Goal: Task Accomplishment & Management: Use online tool/utility

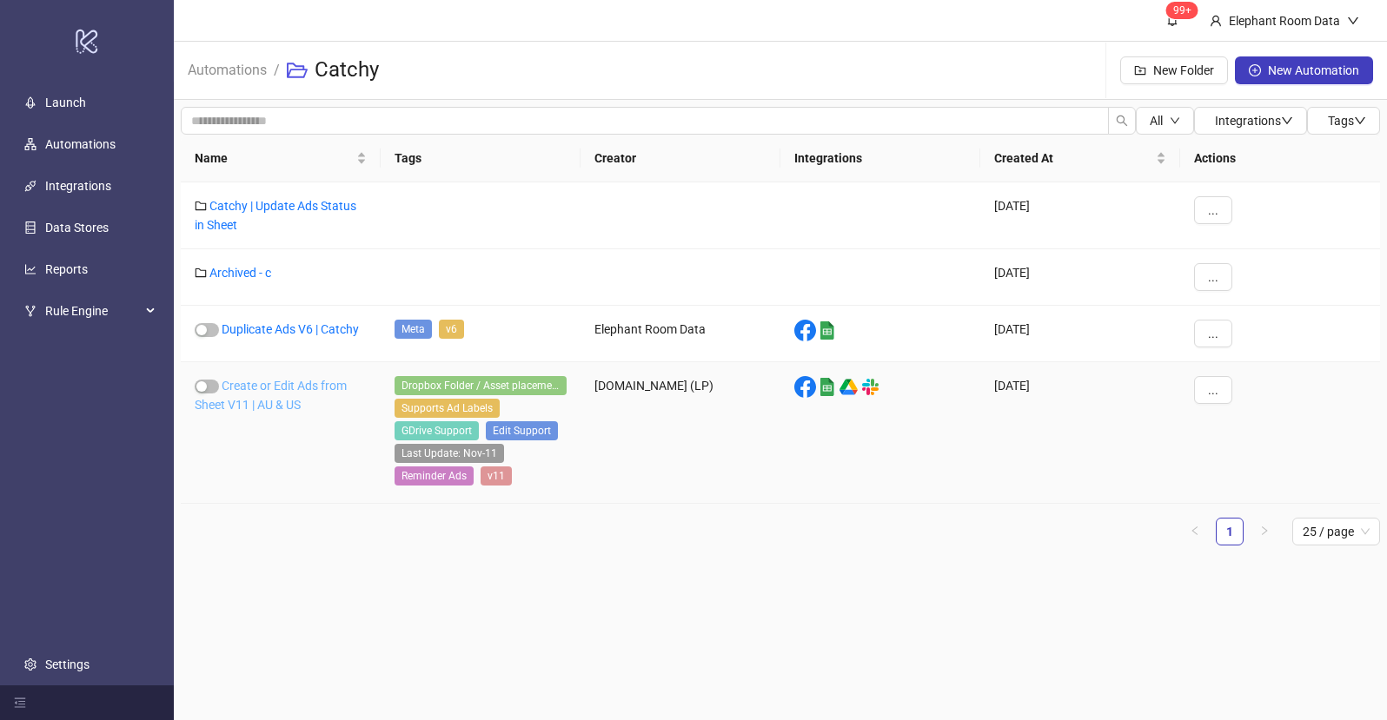
click at [334, 384] on link "Create or Edit Ads from Sheet V11 | AU & US" at bounding box center [271, 395] width 152 height 33
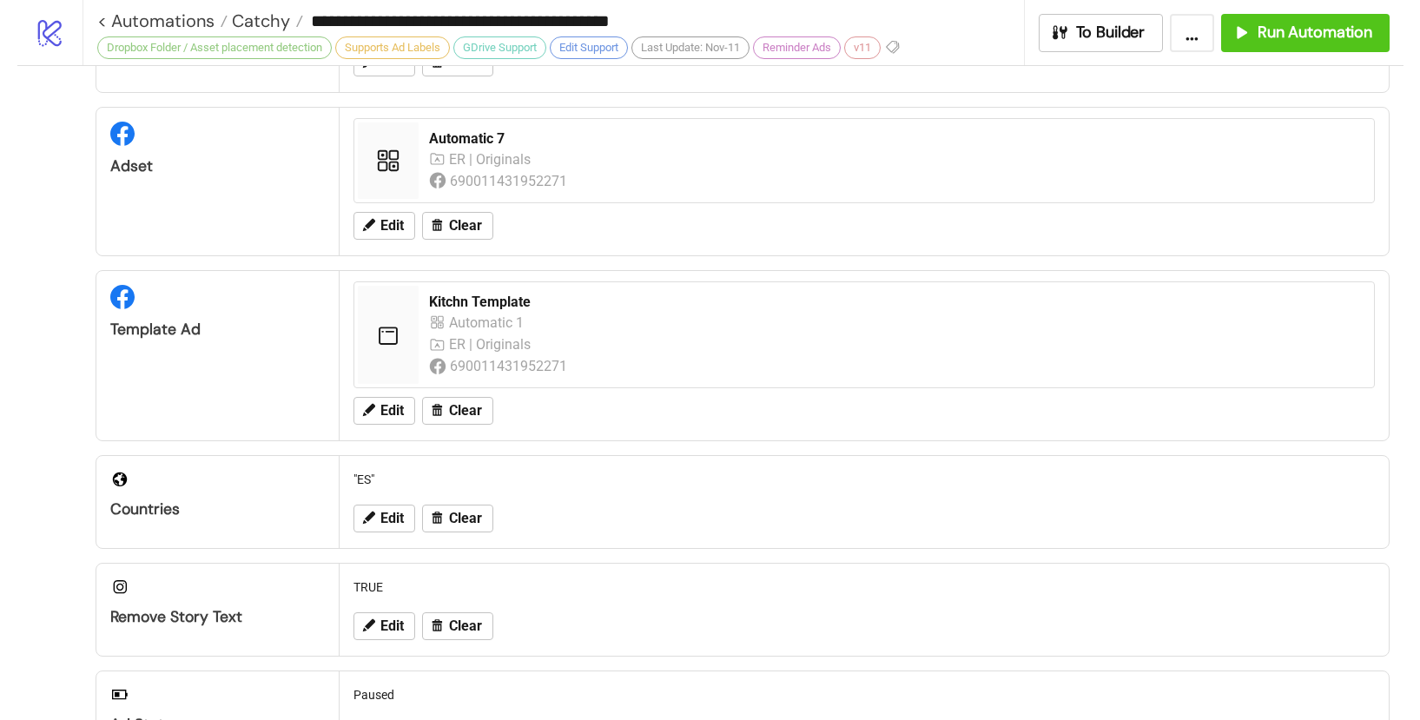
scroll to position [167, 0]
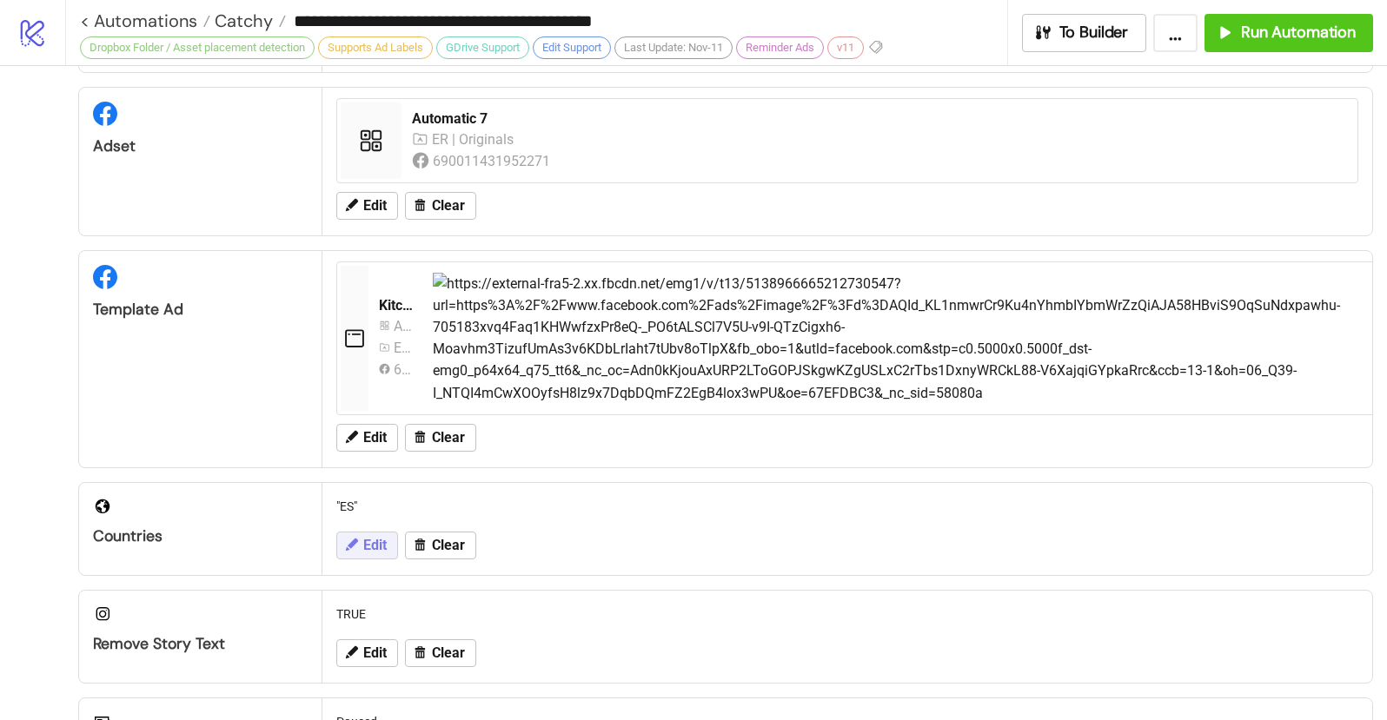
click at [361, 547] on button "Edit" at bounding box center [367, 546] width 62 height 28
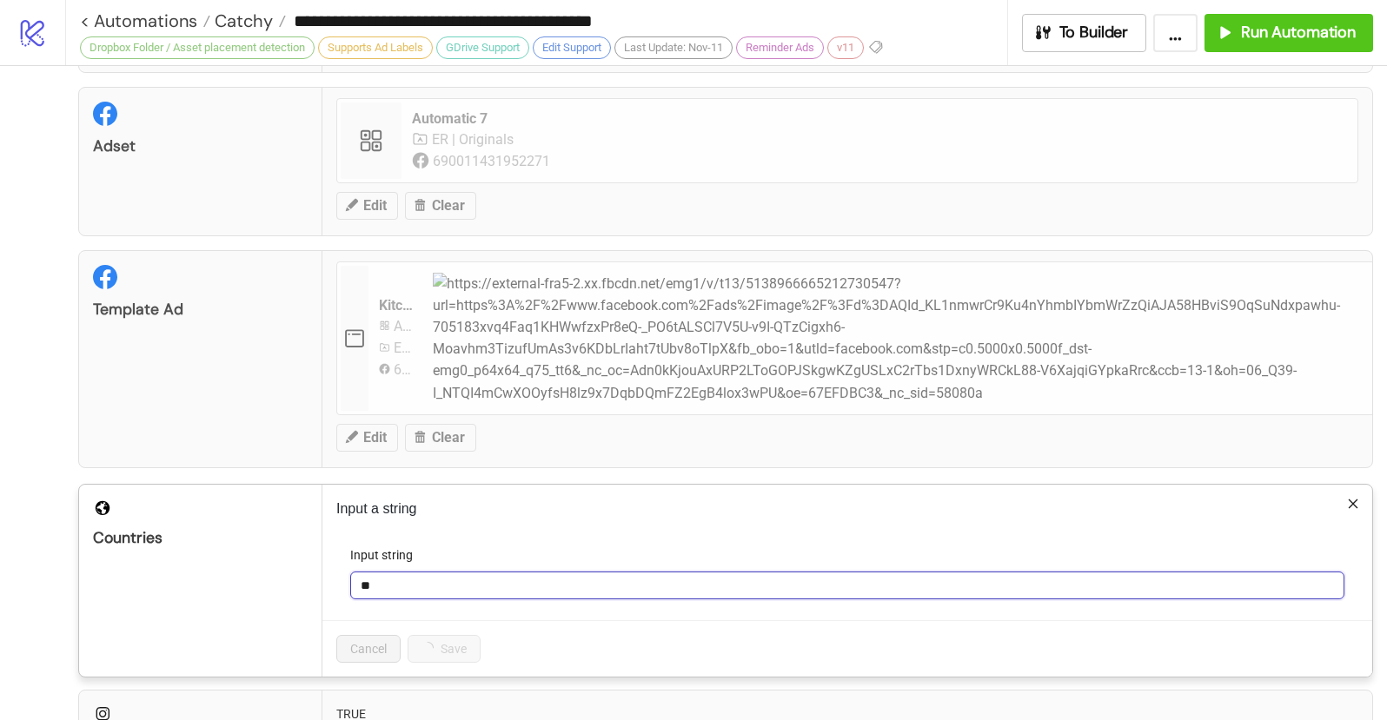
drag, startPoint x: 387, startPoint y: 588, endPoint x: 349, endPoint y: 577, distance: 39.9
click at [344, 579] on form "Input string **" at bounding box center [847, 583] width 1022 height 75
type input "*****"
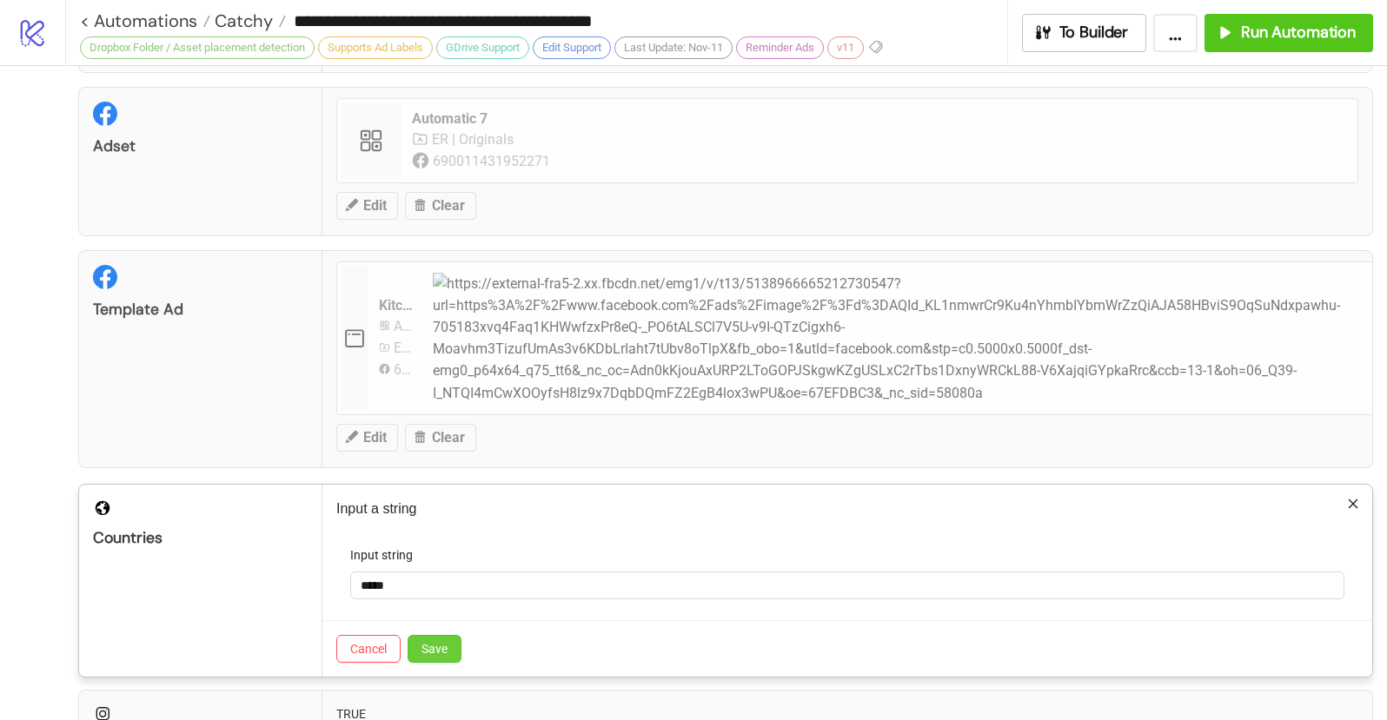
click at [436, 648] on span "Save" at bounding box center [434, 649] width 26 height 14
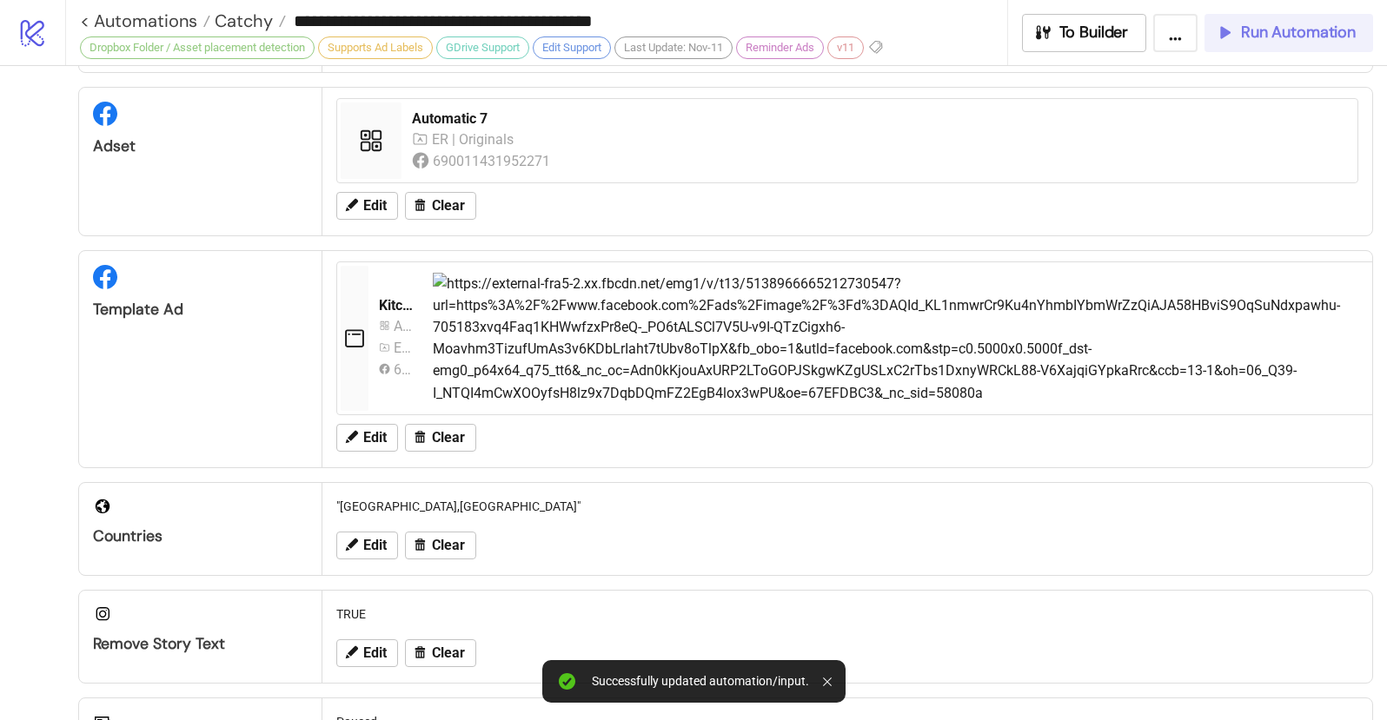
click at [1281, 43] on button "Run Automation" at bounding box center [1288, 33] width 169 height 38
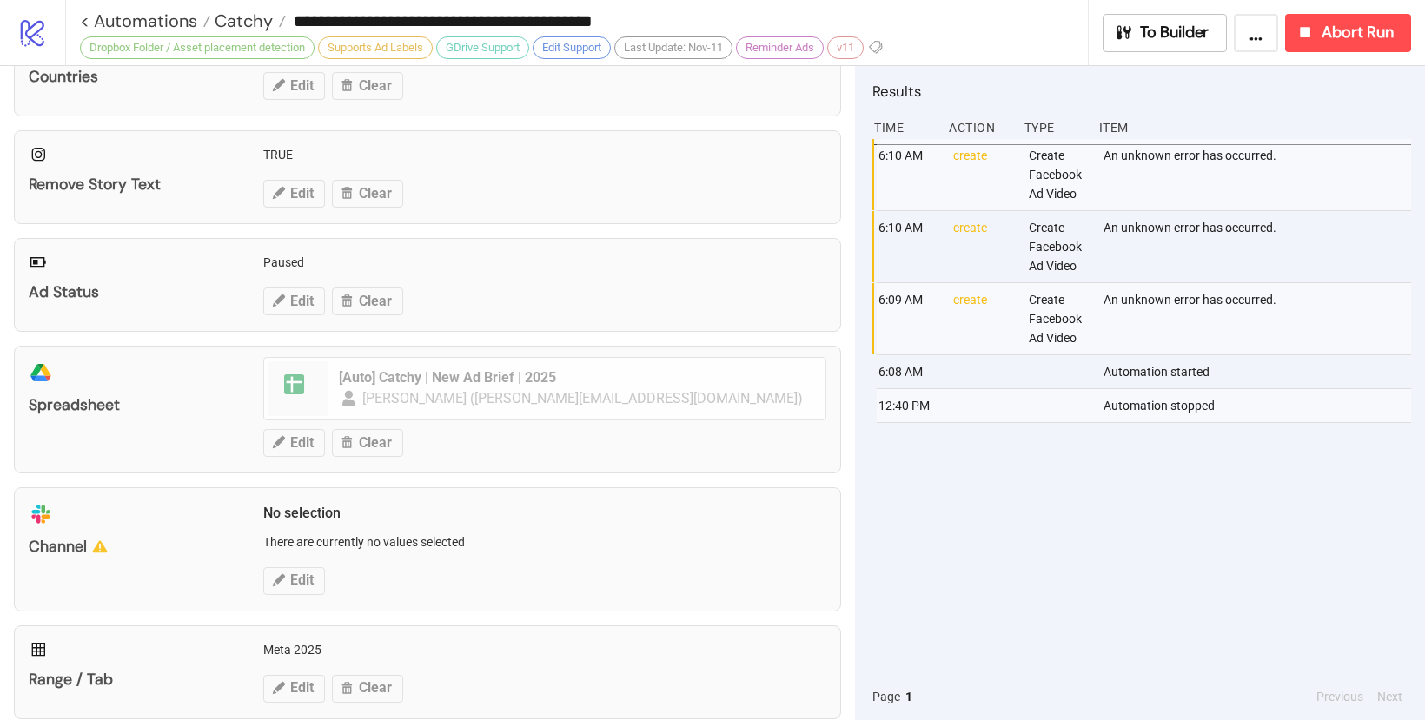
scroll to position [623, 0]
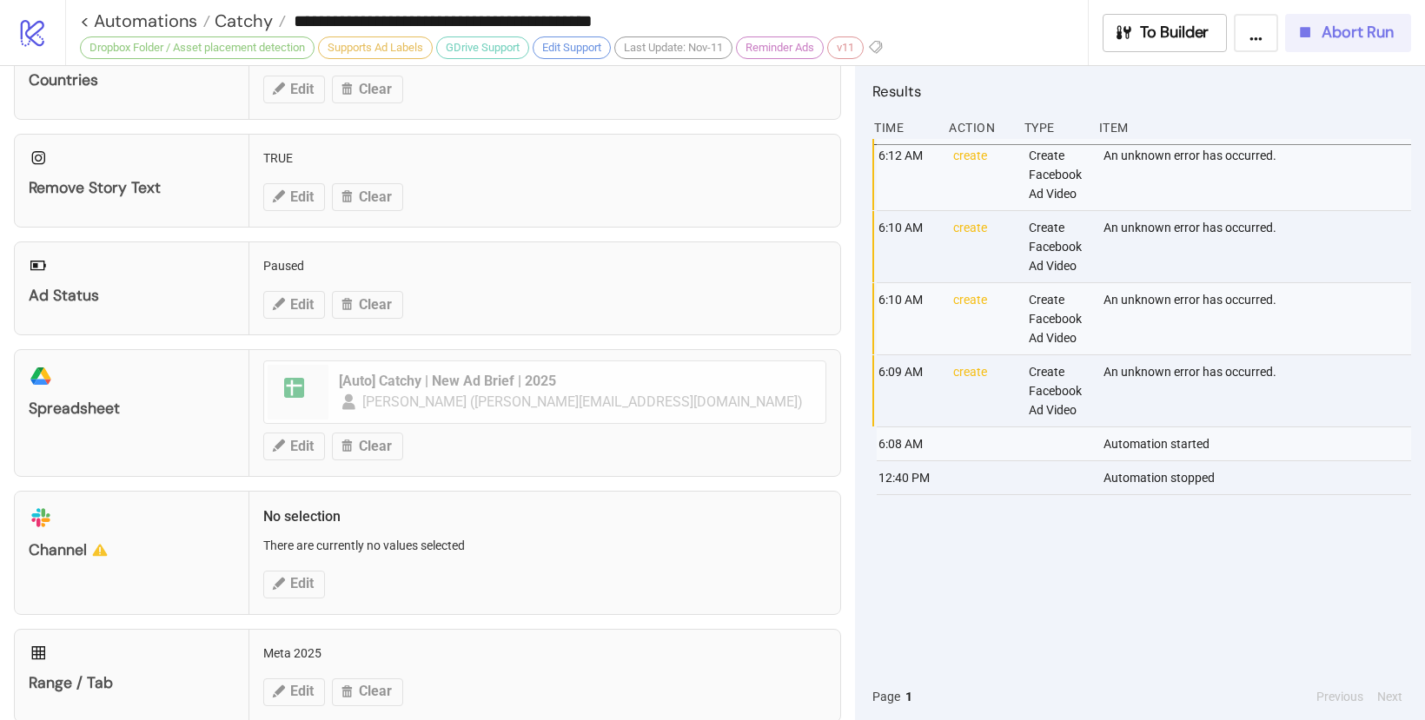
click at [1338, 43] on button "Abort Run" at bounding box center [1348, 33] width 126 height 38
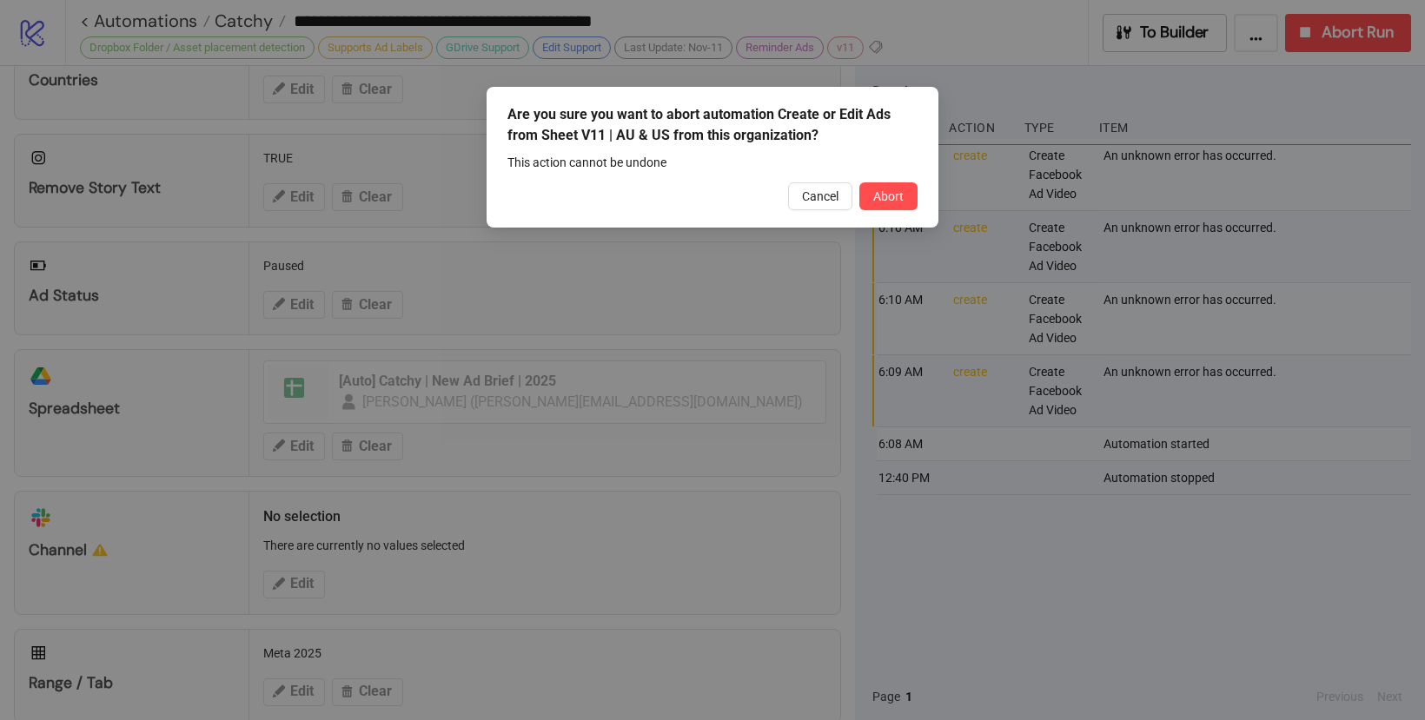
click at [921, 208] on div "Are you sure you want to abort automation Create or Edit Ads from Sheet V11 | A…" at bounding box center [713, 157] width 452 height 141
click at [888, 195] on span "Abort" at bounding box center [888, 196] width 30 height 14
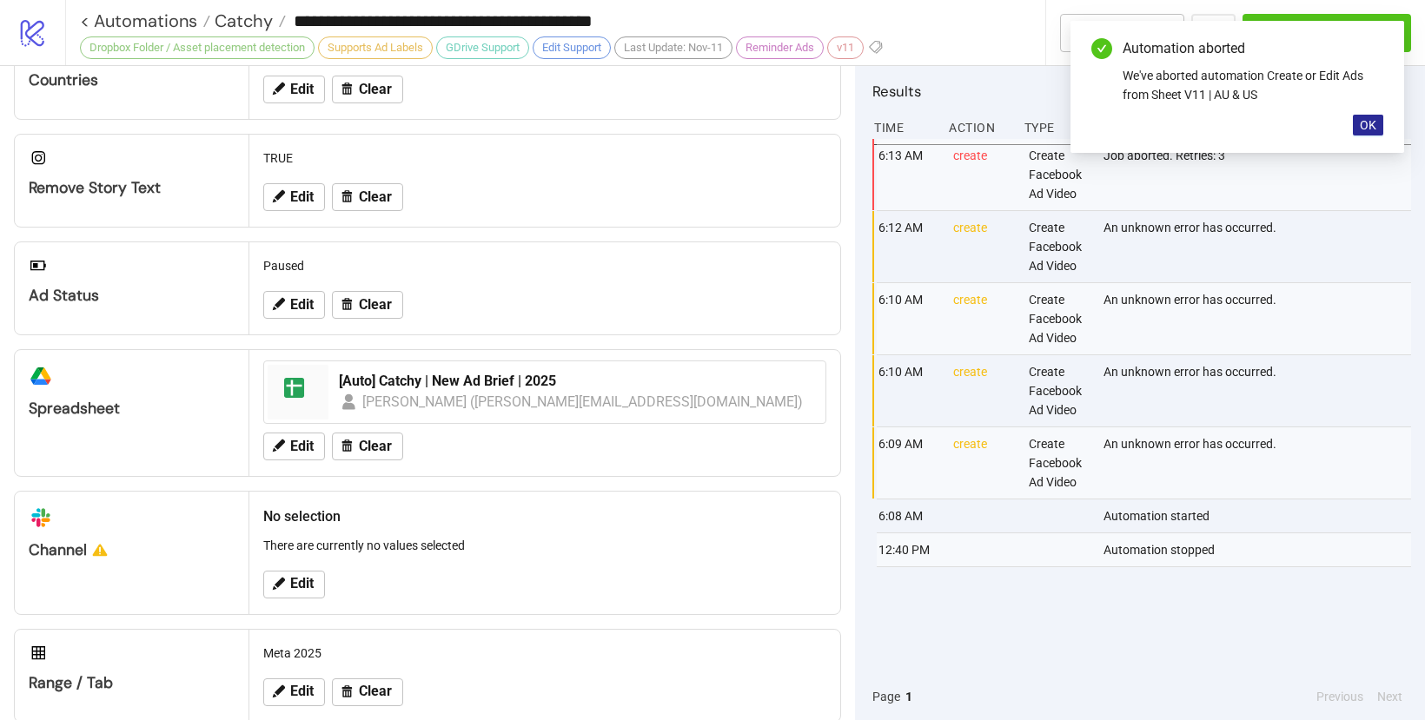
click at [1375, 126] on span "OK" at bounding box center [1368, 125] width 17 height 14
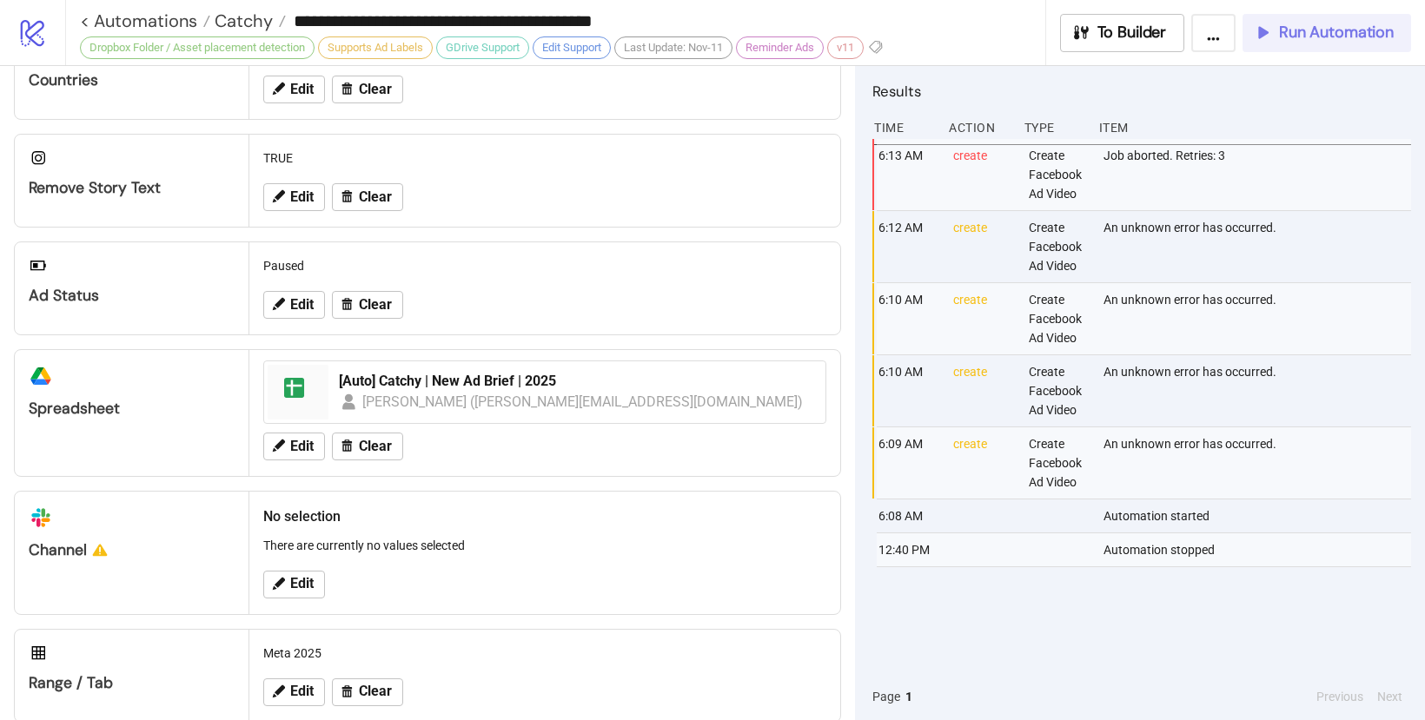
click at [1303, 36] on span "Run Automation" at bounding box center [1336, 33] width 115 height 20
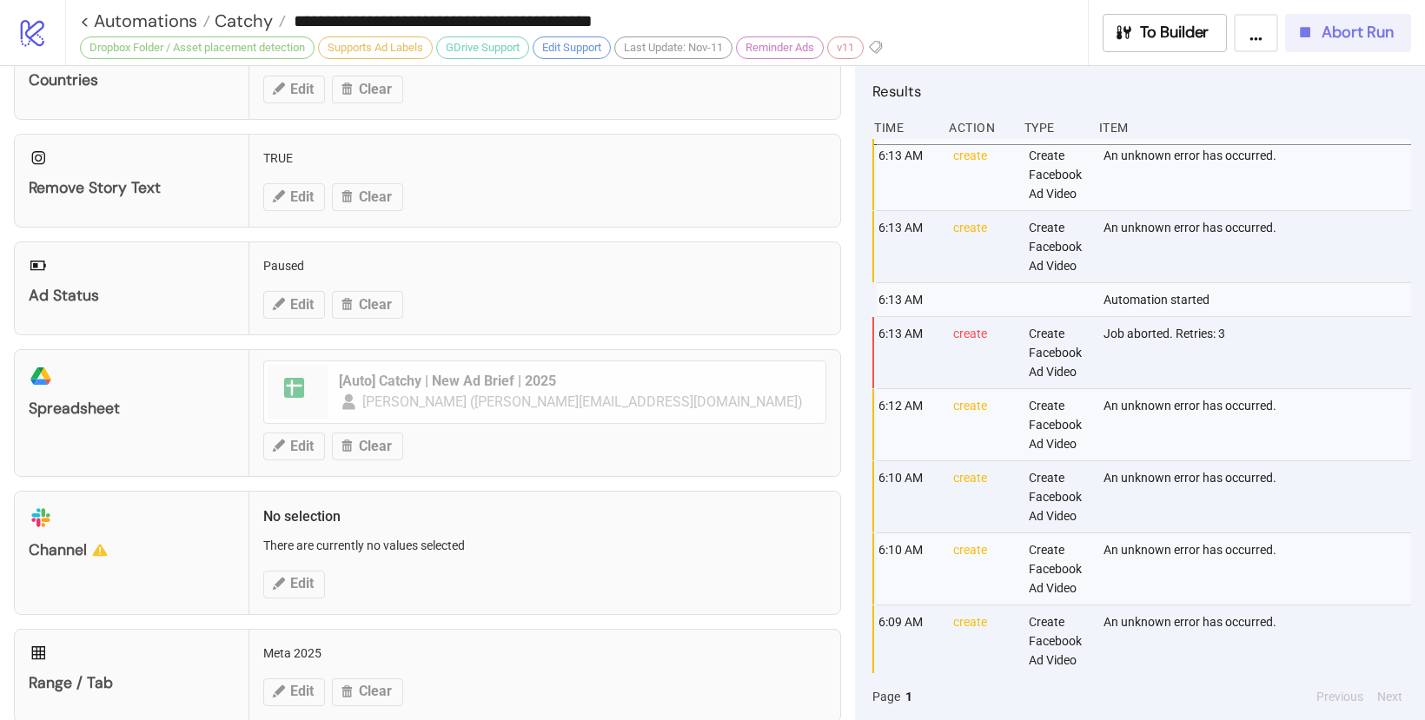
click at [1306, 48] on button "Abort Run" at bounding box center [1348, 33] width 126 height 38
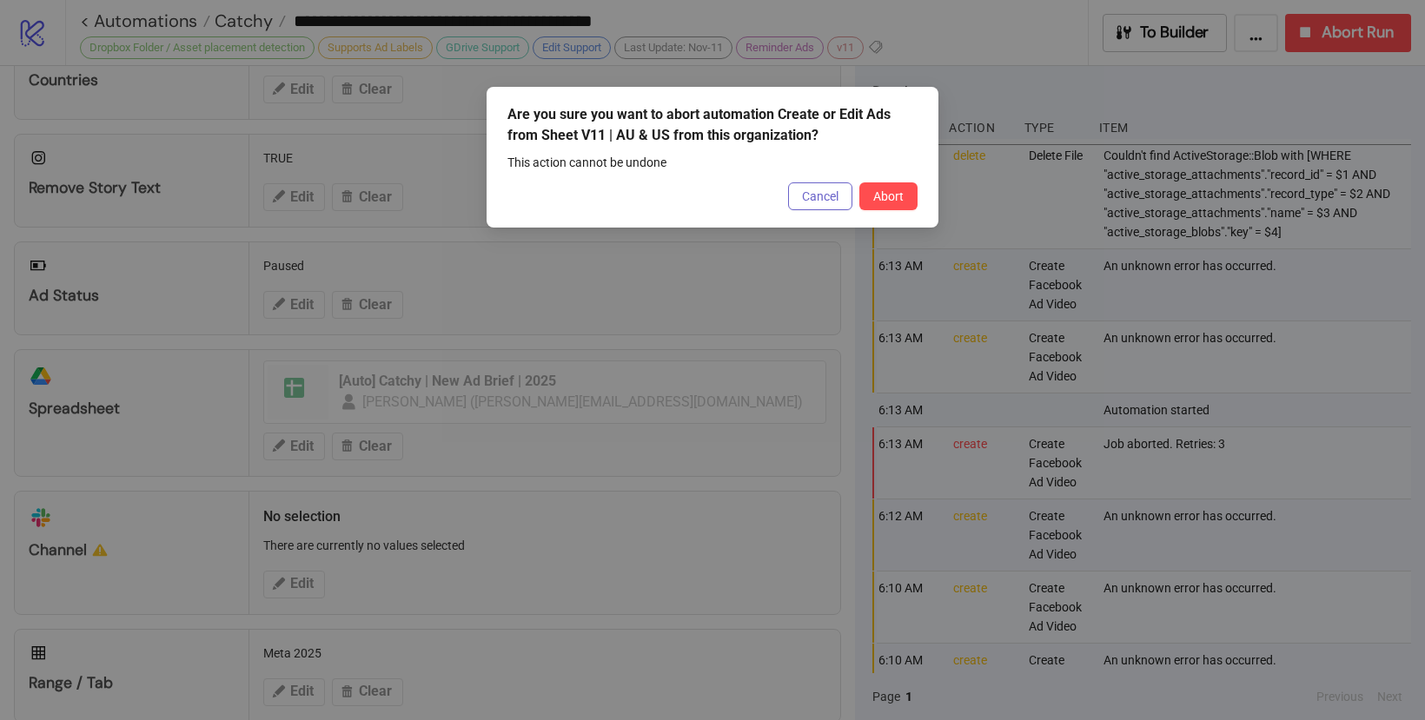
click at [799, 202] on button "Cancel" at bounding box center [820, 196] width 64 height 28
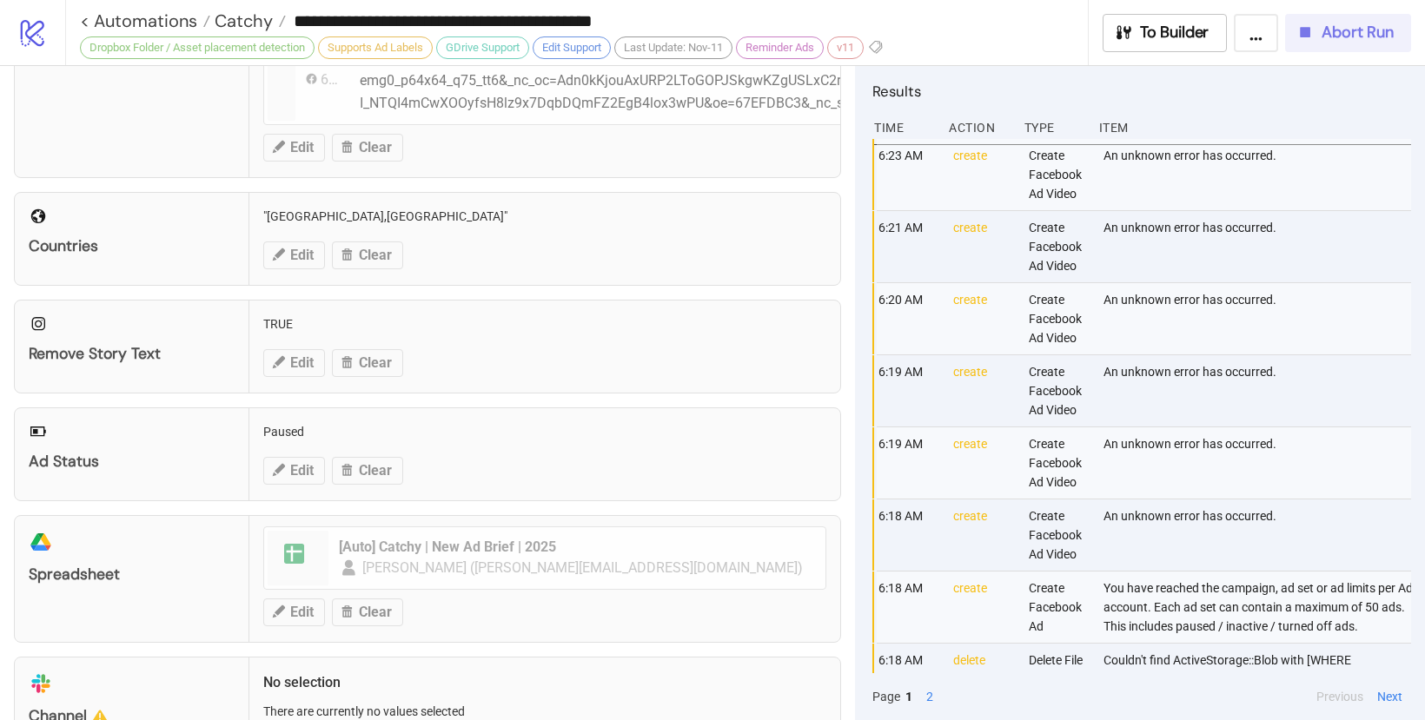
scroll to position [454, 0]
click at [1347, 36] on span "Abort Run" at bounding box center [1357, 33] width 72 height 20
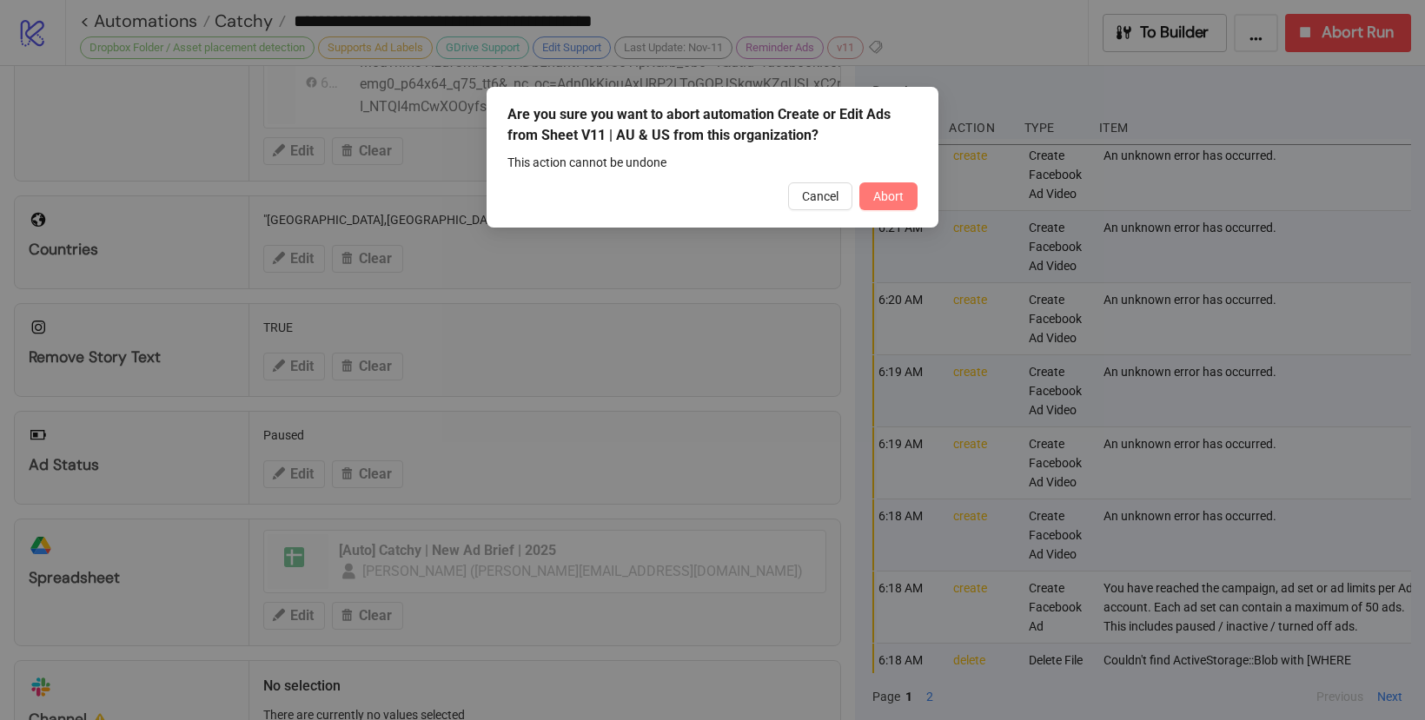
click at [892, 195] on span "Abort" at bounding box center [888, 196] width 30 height 14
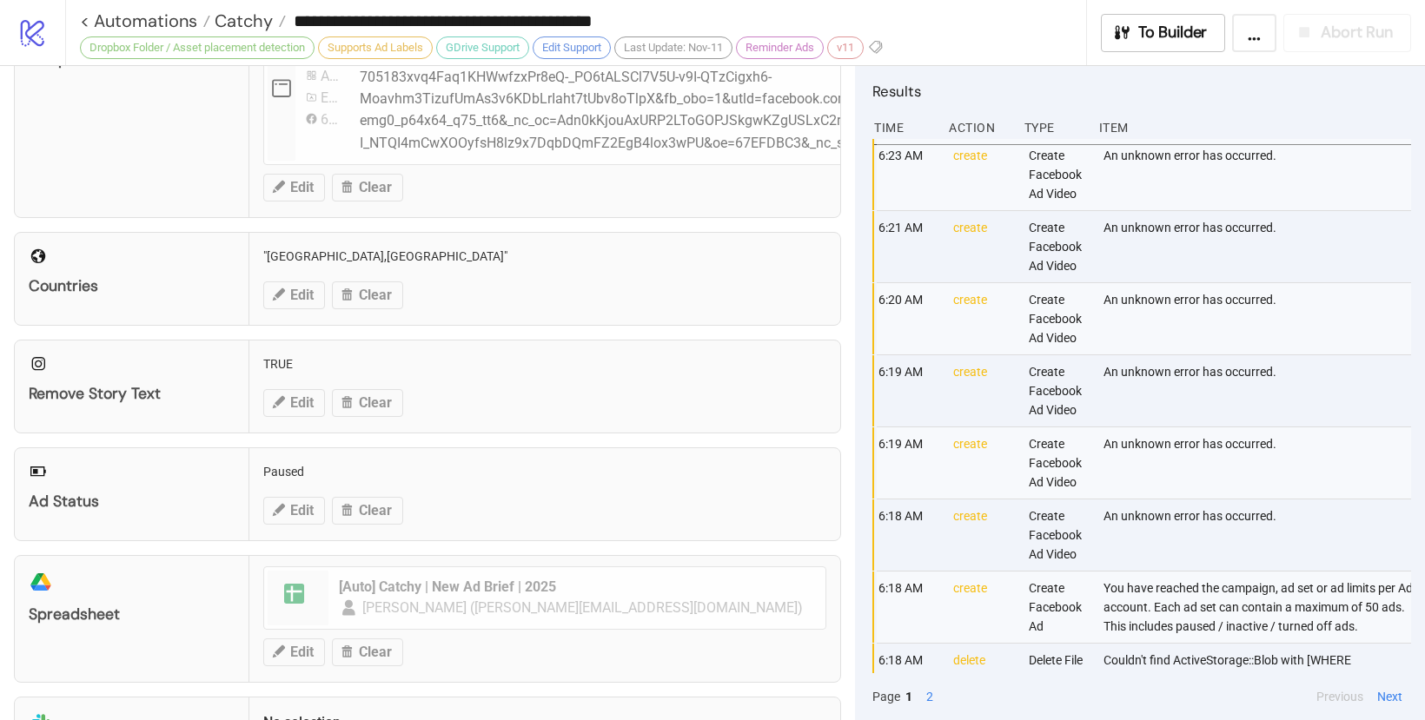
scroll to position [123, 0]
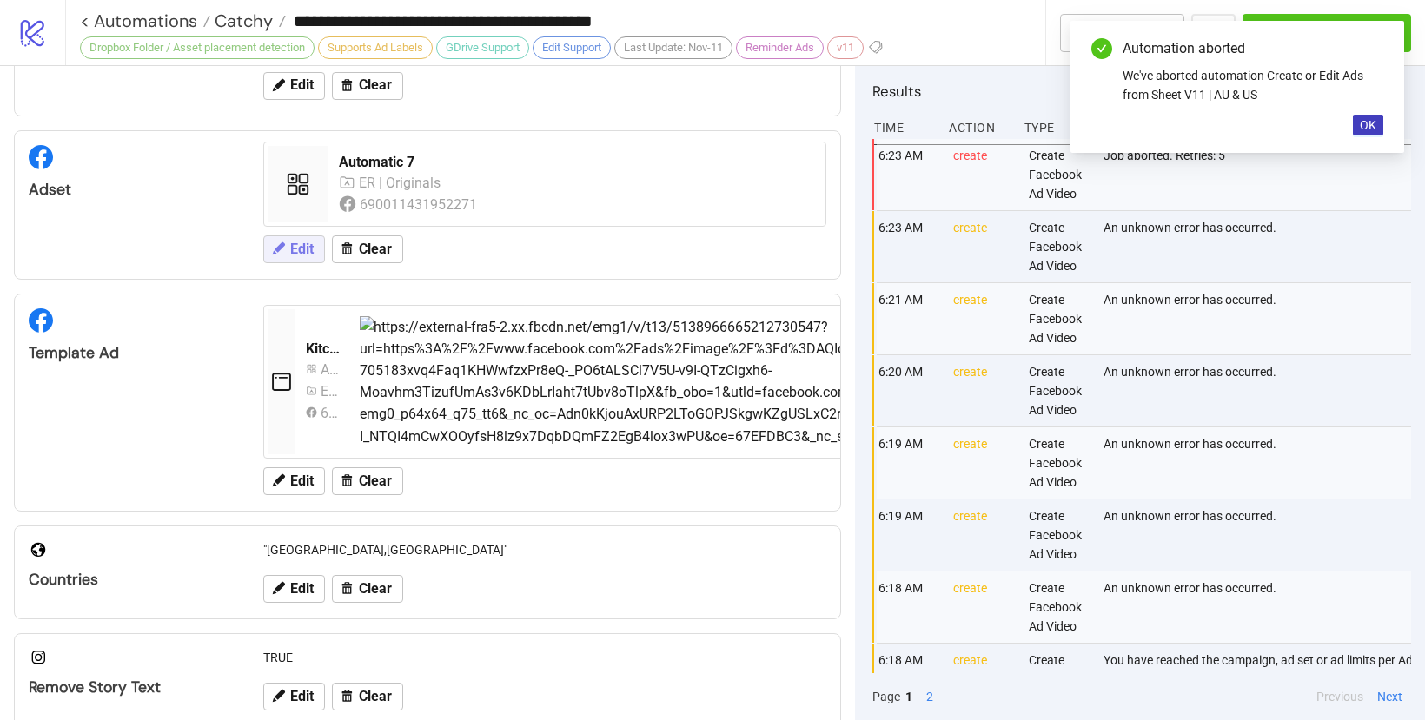
click at [308, 249] on span "Edit" at bounding box center [301, 250] width 23 height 16
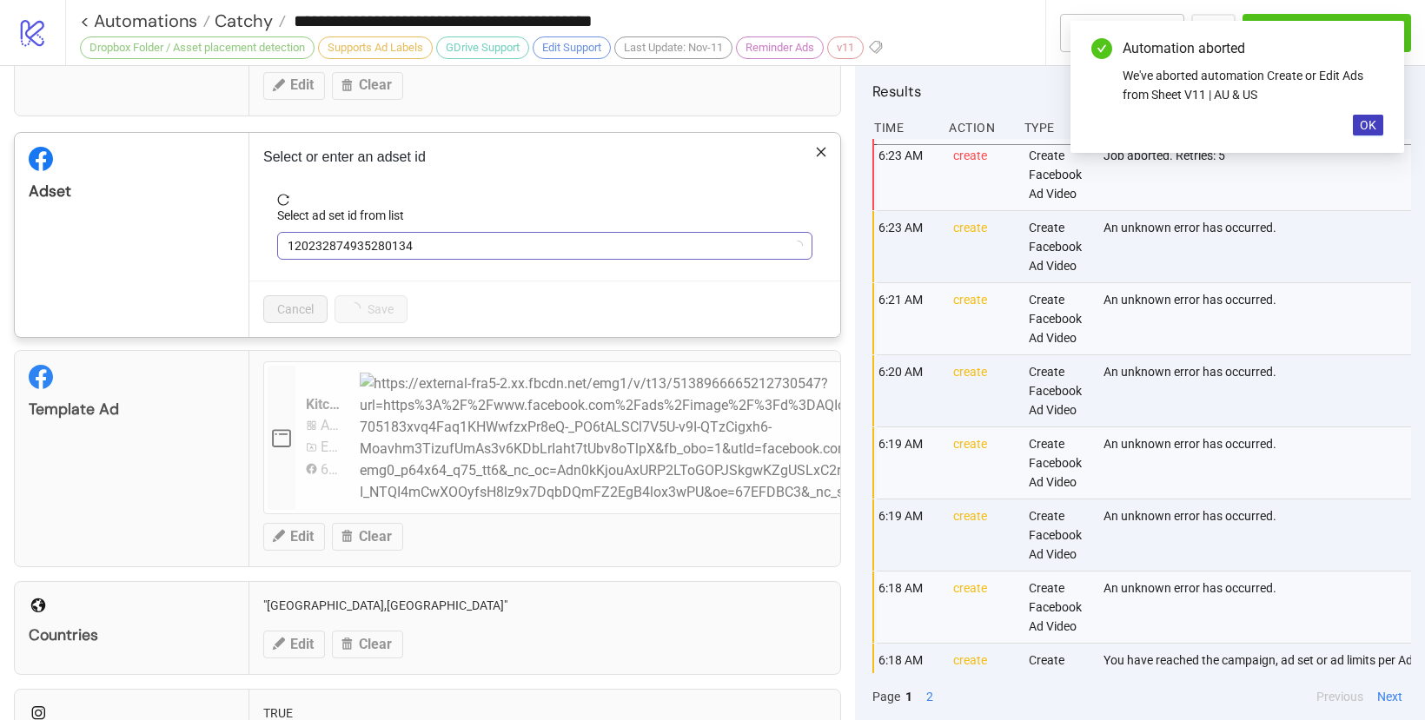
click at [376, 255] on span "120232874935280134" at bounding box center [545, 246] width 514 height 26
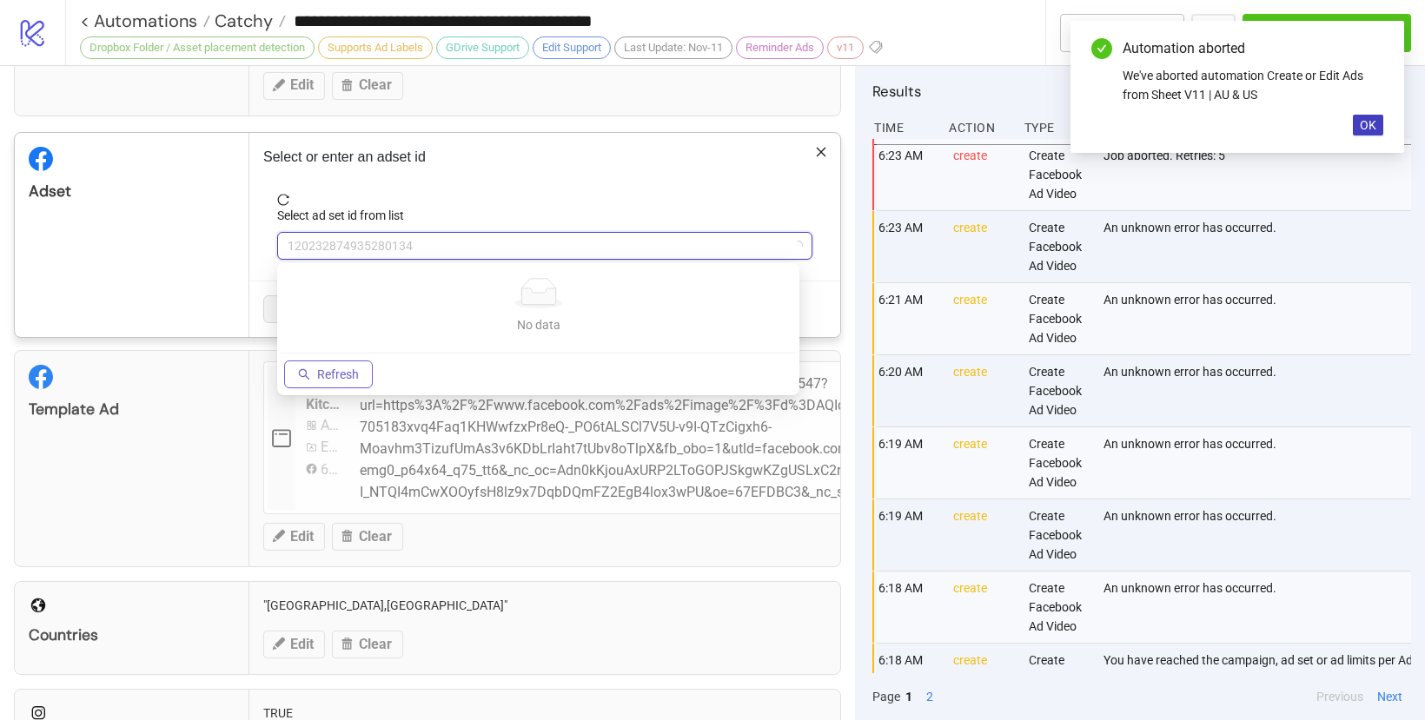
click at [343, 380] on span "Refresh" at bounding box center [338, 375] width 42 height 14
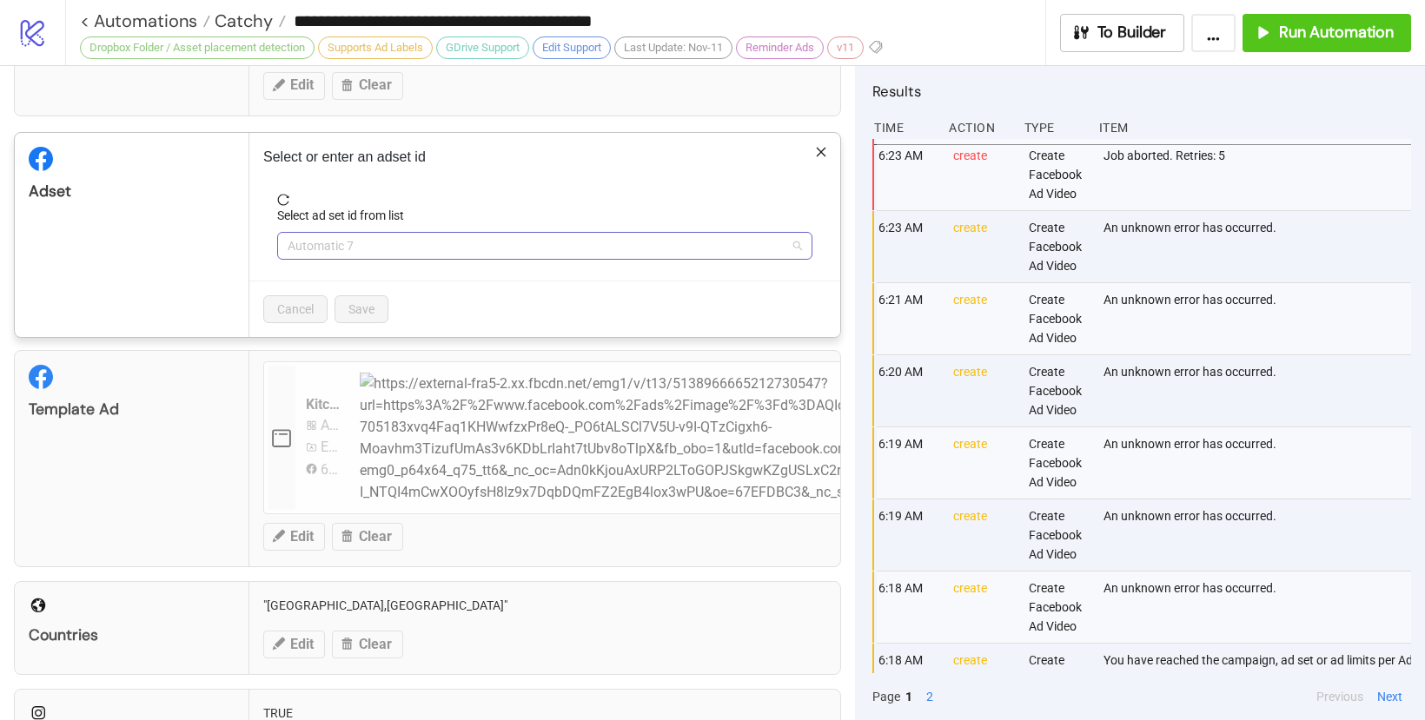
click at [375, 256] on span "Automatic 7" at bounding box center [545, 246] width 514 height 26
click at [384, 326] on div "Cancel Save" at bounding box center [544, 309] width 591 height 56
click at [351, 233] on span "Automatic 7" at bounding box center [545, 246] width 514 height 26
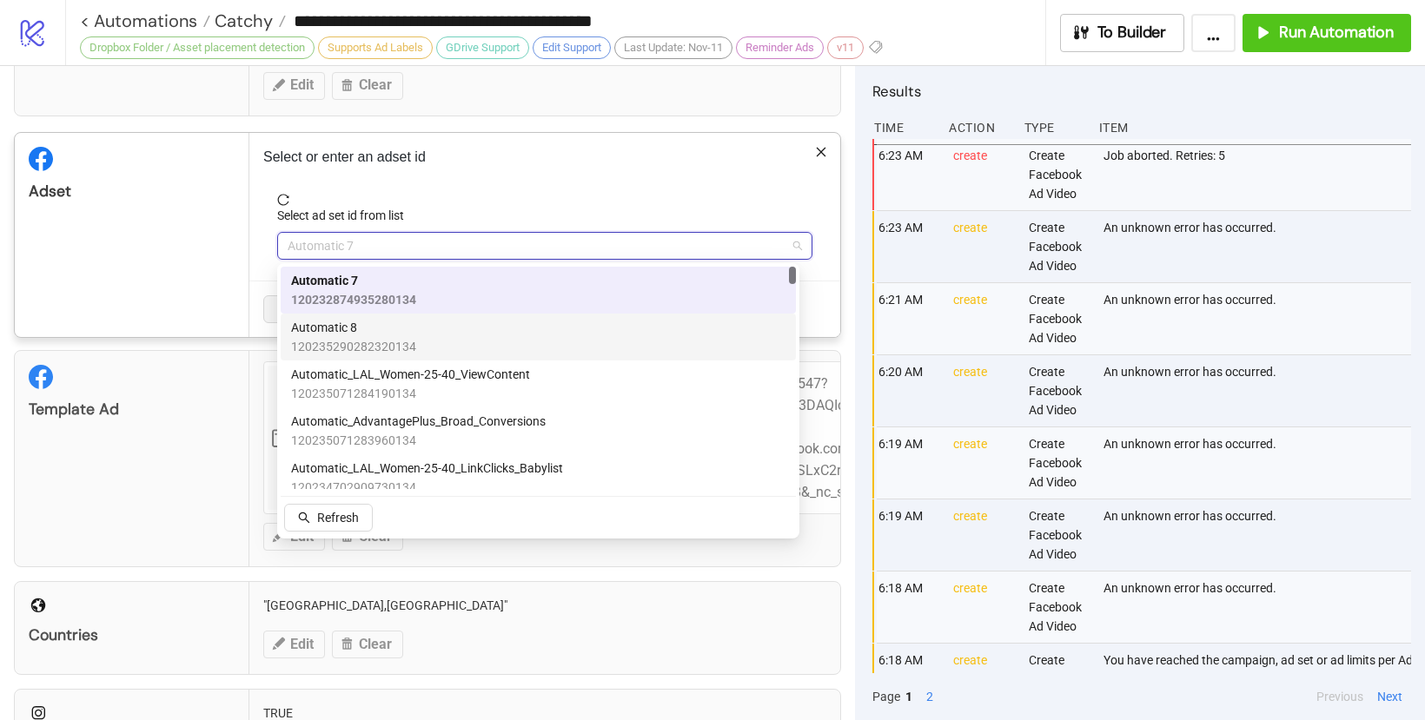
click at [366, 330] on span "Automatic 8" at bounding box center [353, 327] width 125 height 19
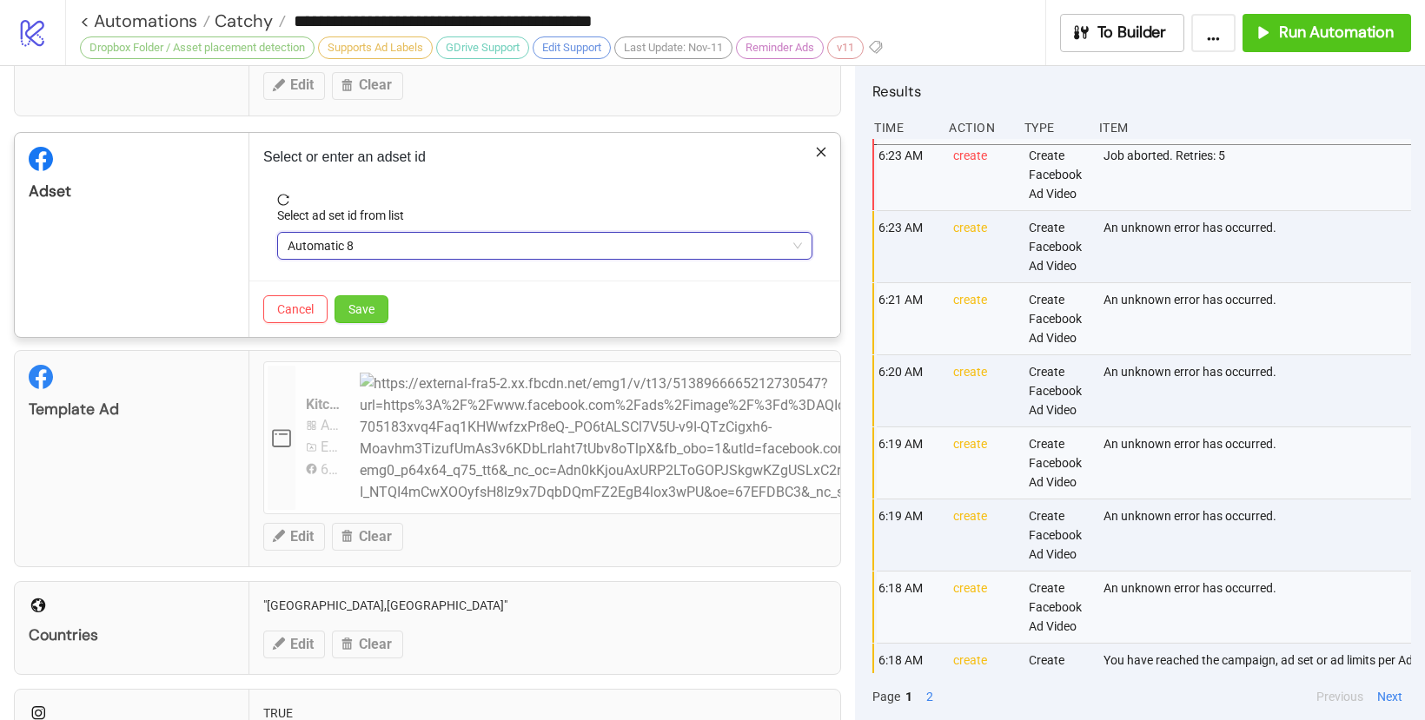
click at [367, 321] on button "Save" at bounding box center [361, 309] width 54 height 28
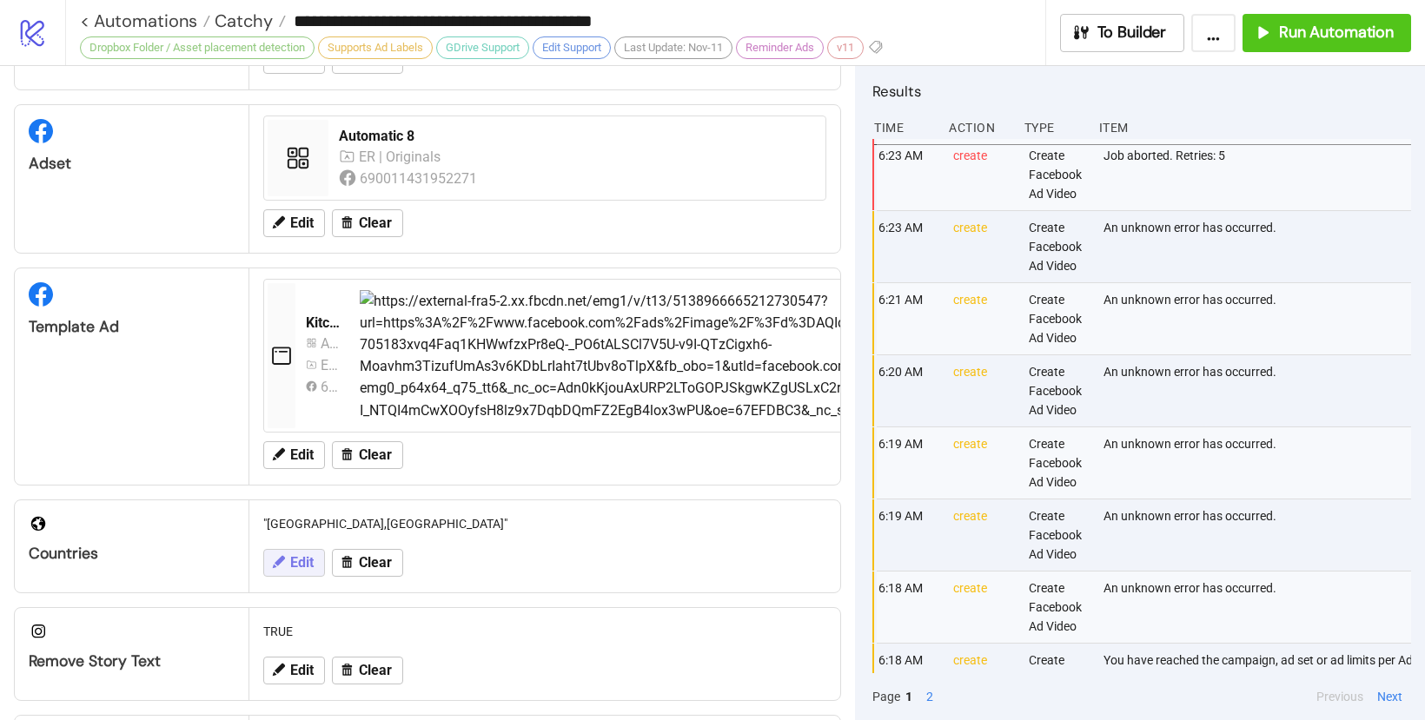
scroll to position [150, 0]
click at [299, 548] on button "Edit" at bounding box center [294, 562] width 62 height 28
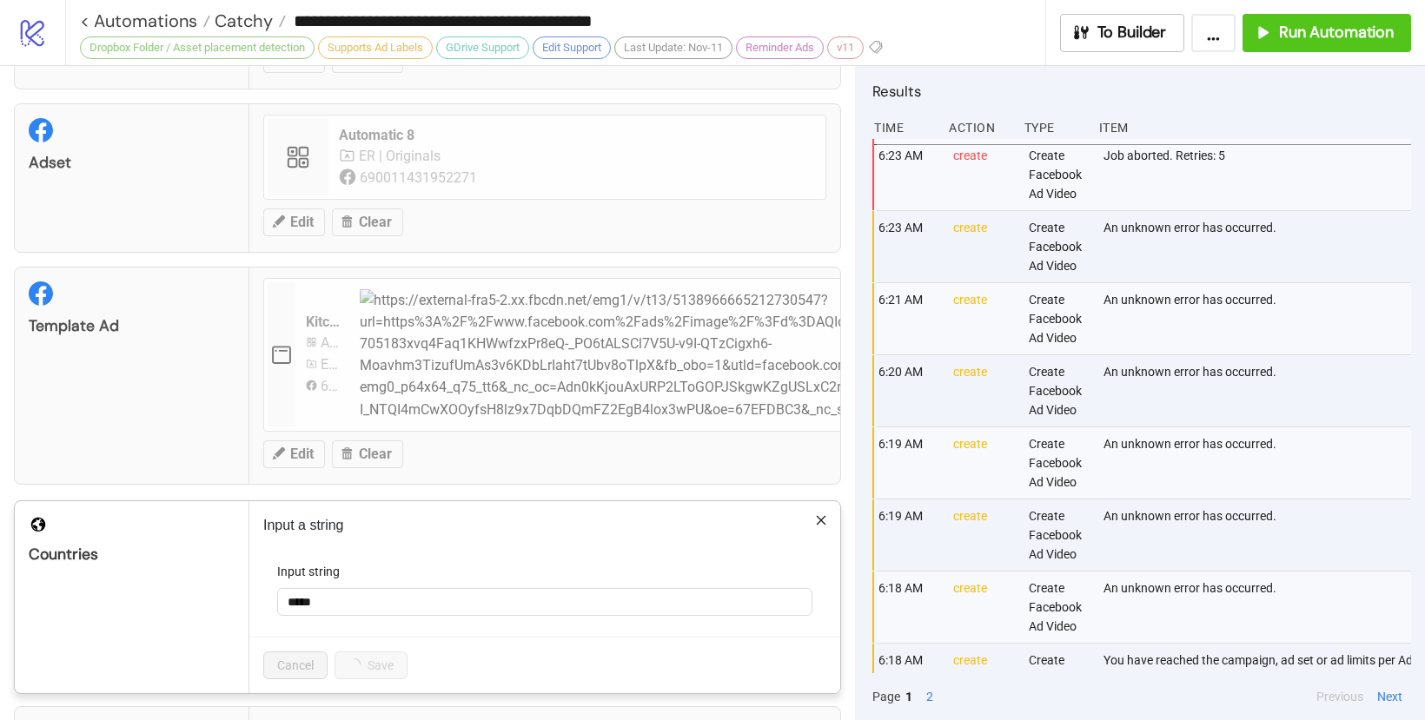
click at [348, 619] on form "Input string *****" at bounding box center [544, 599] width 563 height 75
click at [348, 610] on input "*****" at bounding box center [544, 602] width 535 height 28
type input "********"
click at [375, 654] on button "Save" at bounding box center [361, 666] width 54 height 28
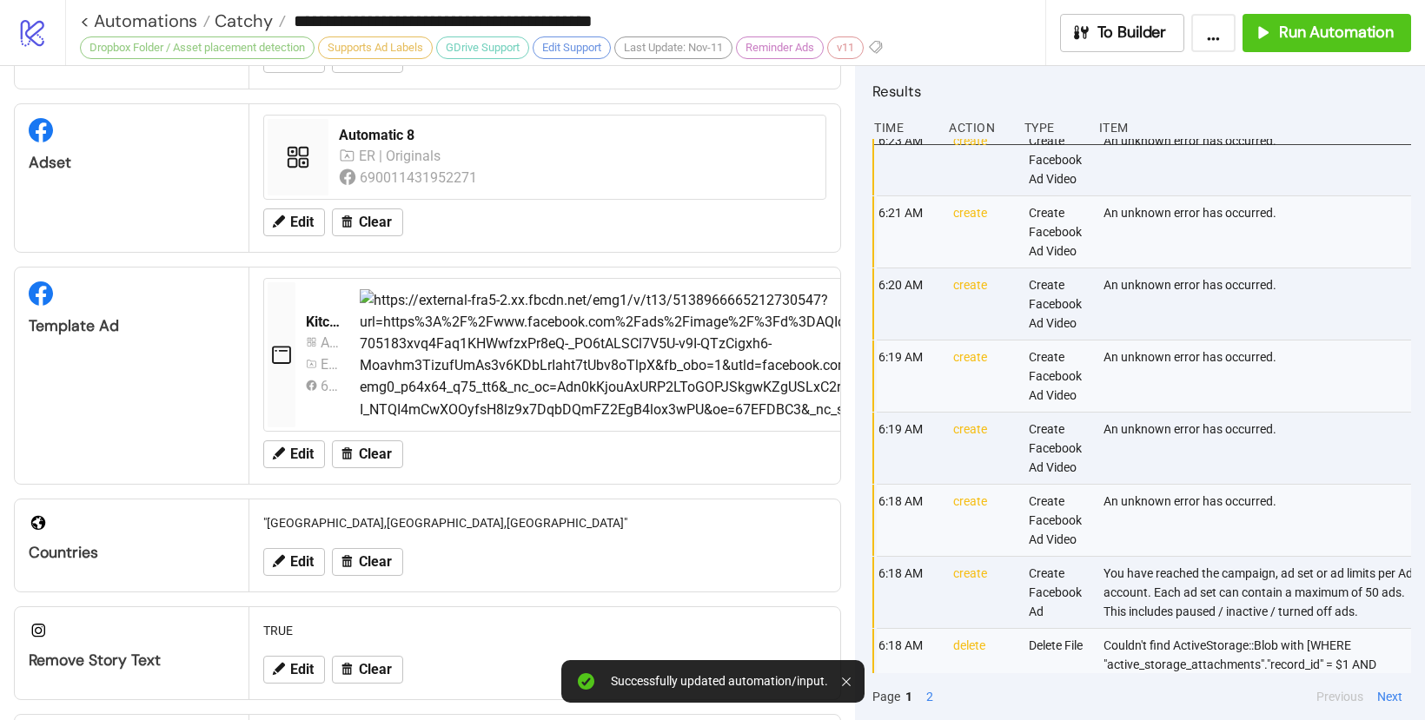
scroll to position [34, 0]
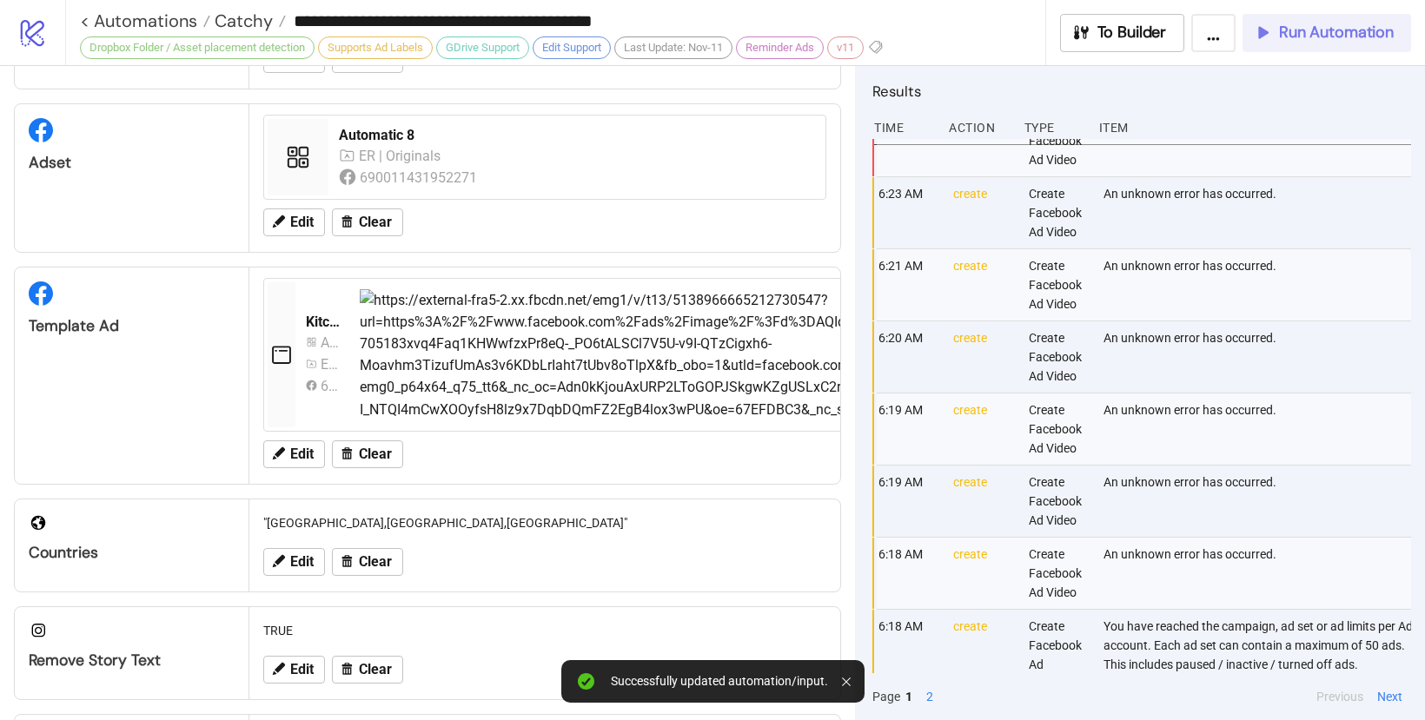
click at [1286, 30] on span "Run Automation" at bounding box center [1336, 33] width 115 height 20
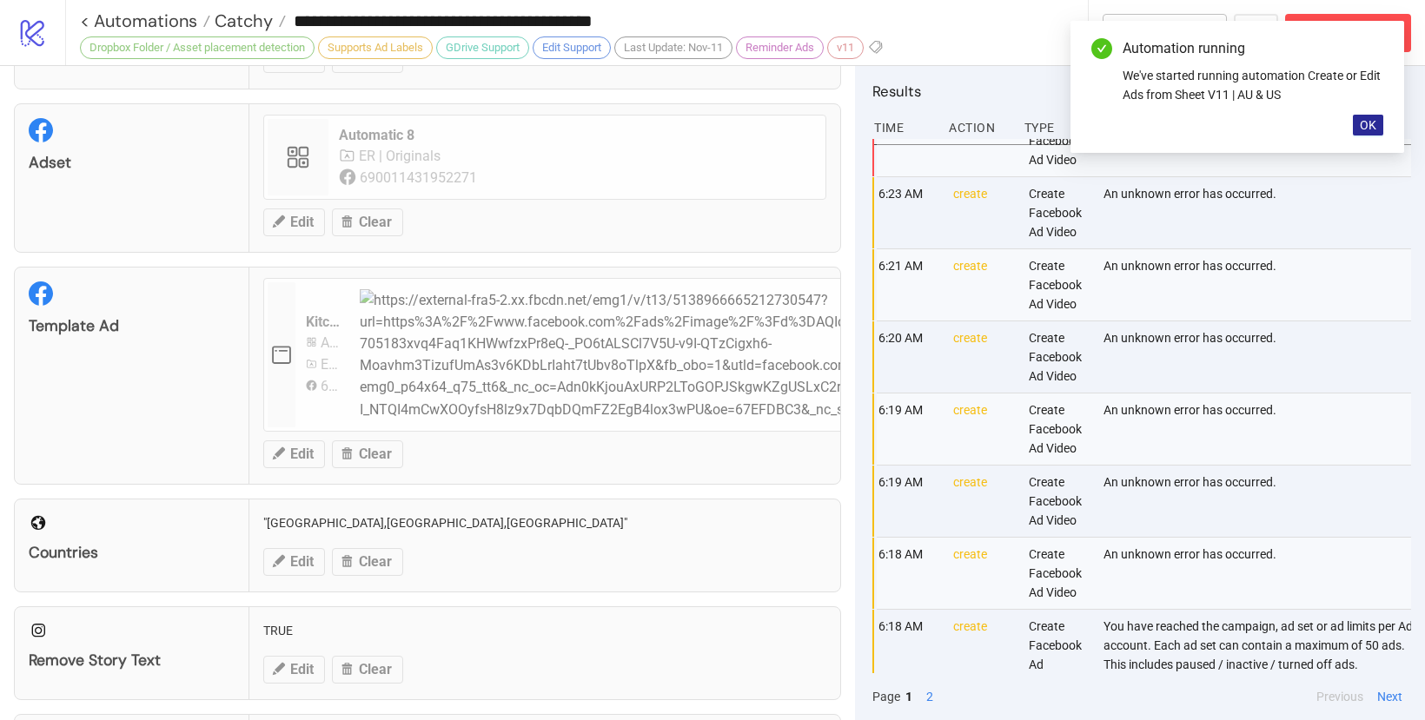
click at [1370, 118] on span "OK" at bounding box center [1368, 125] width 17 height 14
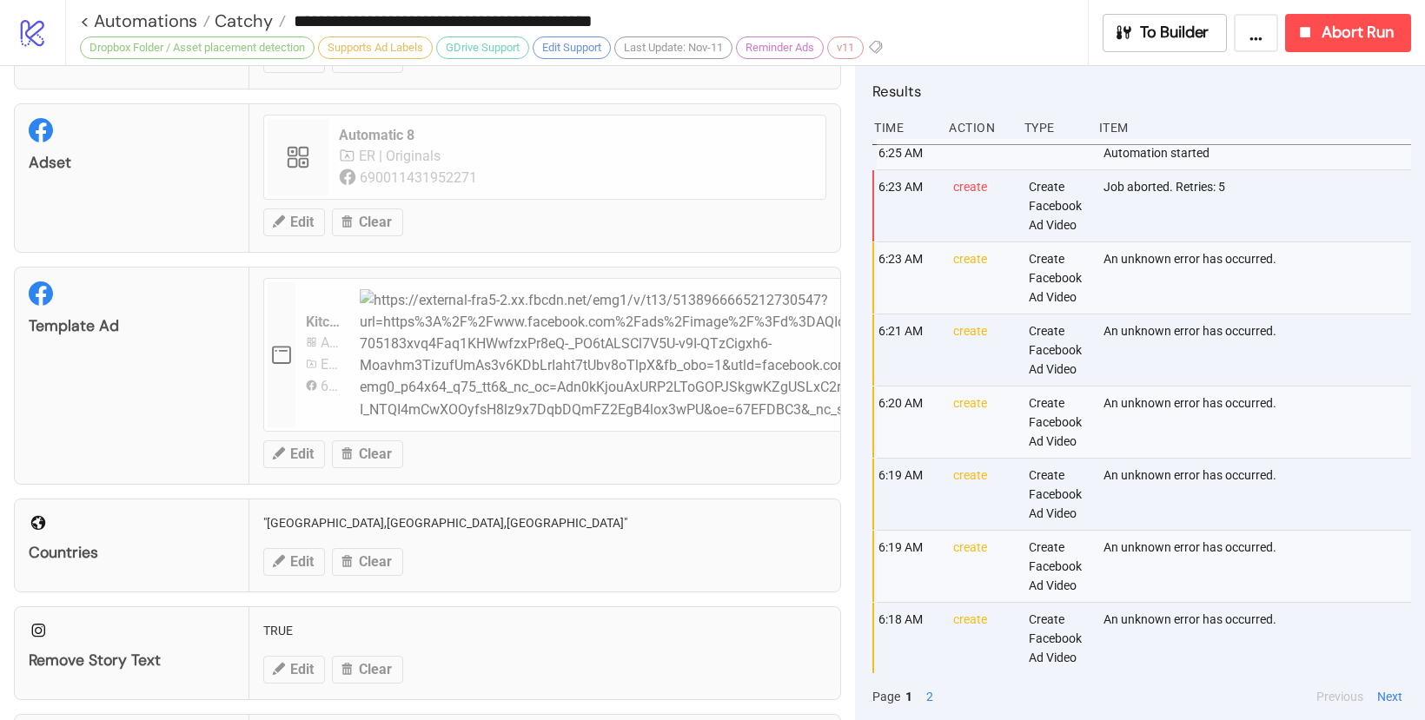
scroll to position [0, 0]
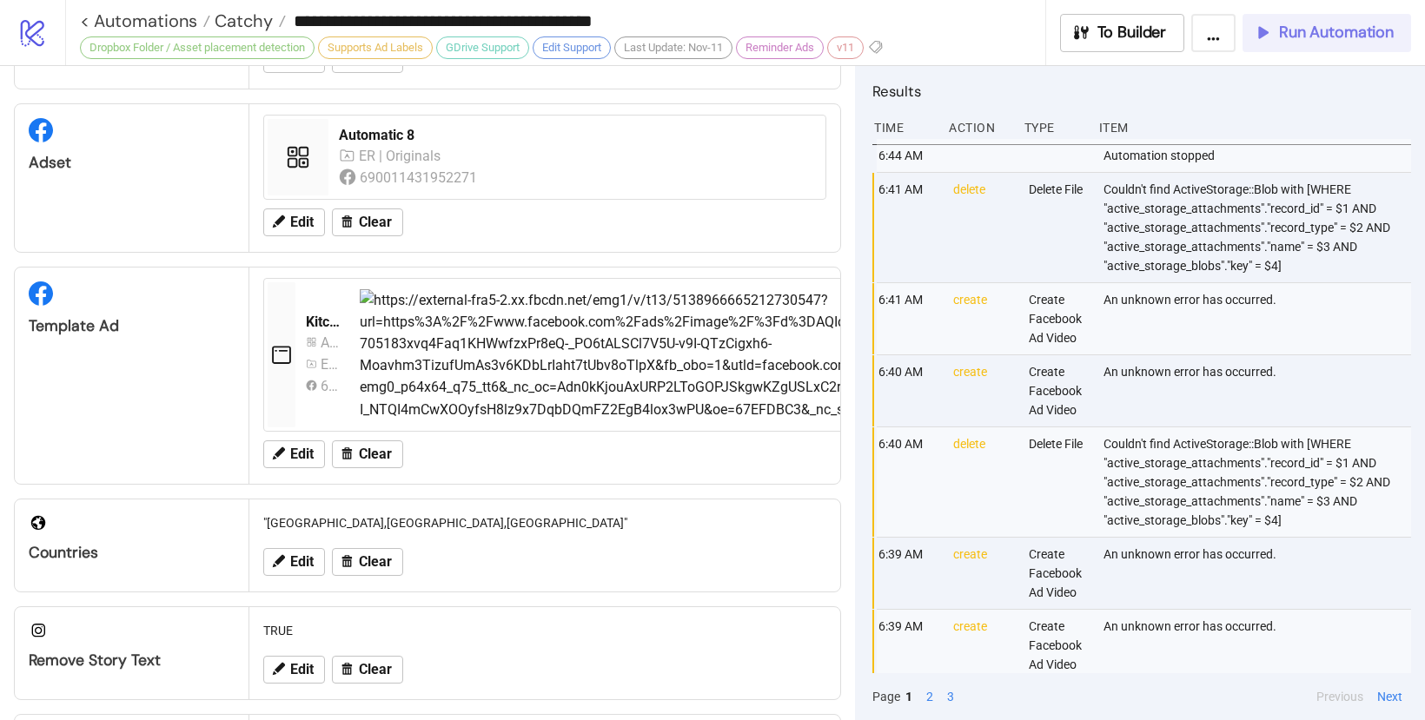
click at [1328, 35] on span "Run Automation" at bounding box center [1336, 33] width 115 height 20
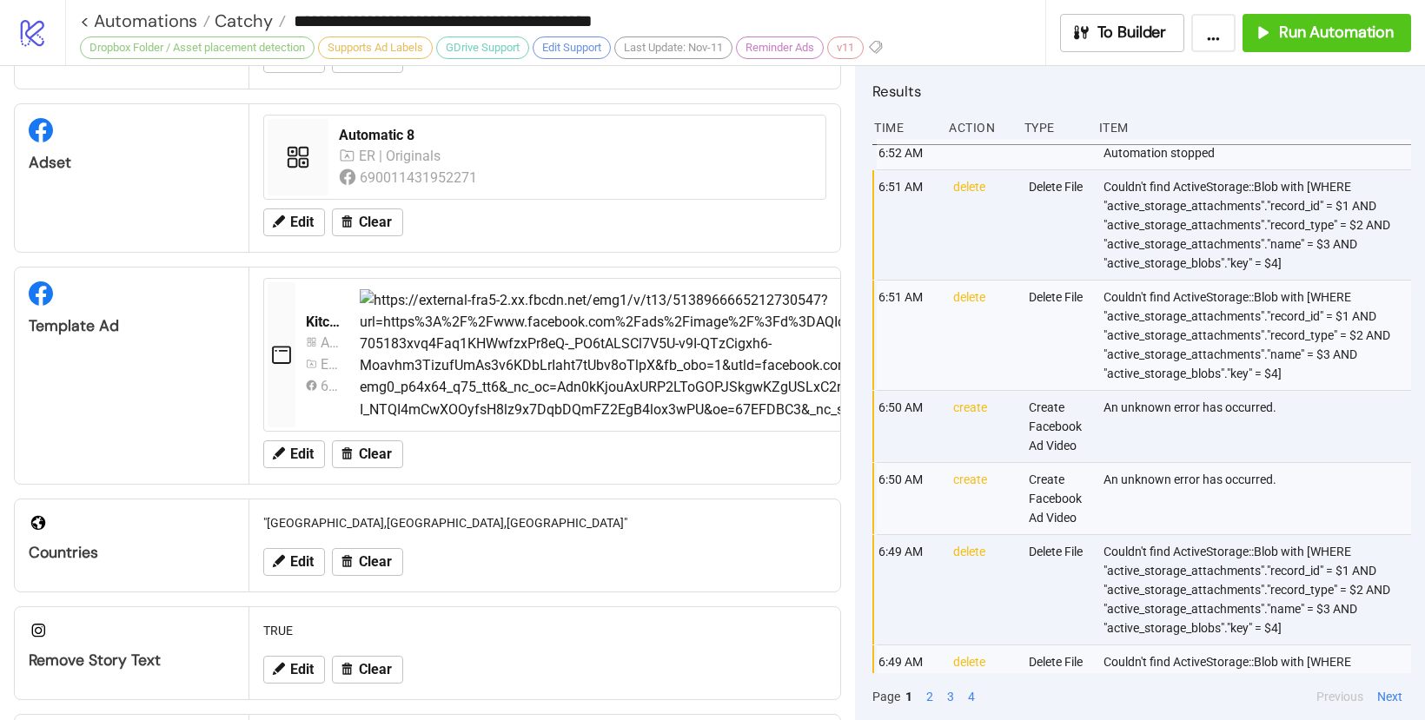
scroll to position [3, 0]
click at [220, 22] on span "Catchy" at bounding box center [241, 21] width 63 height 23
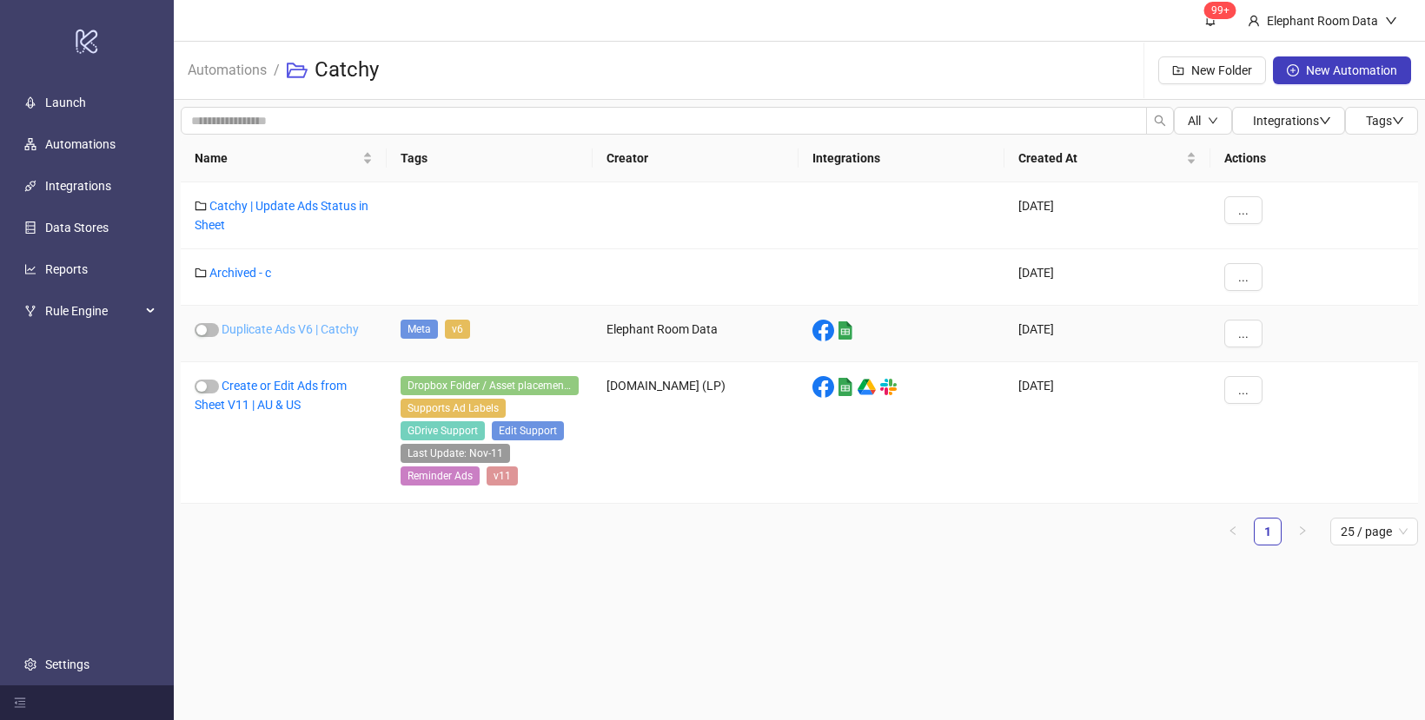
click at [292, 333] on link "Duplicate Ads V6 | Catchy" at bounding box center [290, 329] width 137 height 14
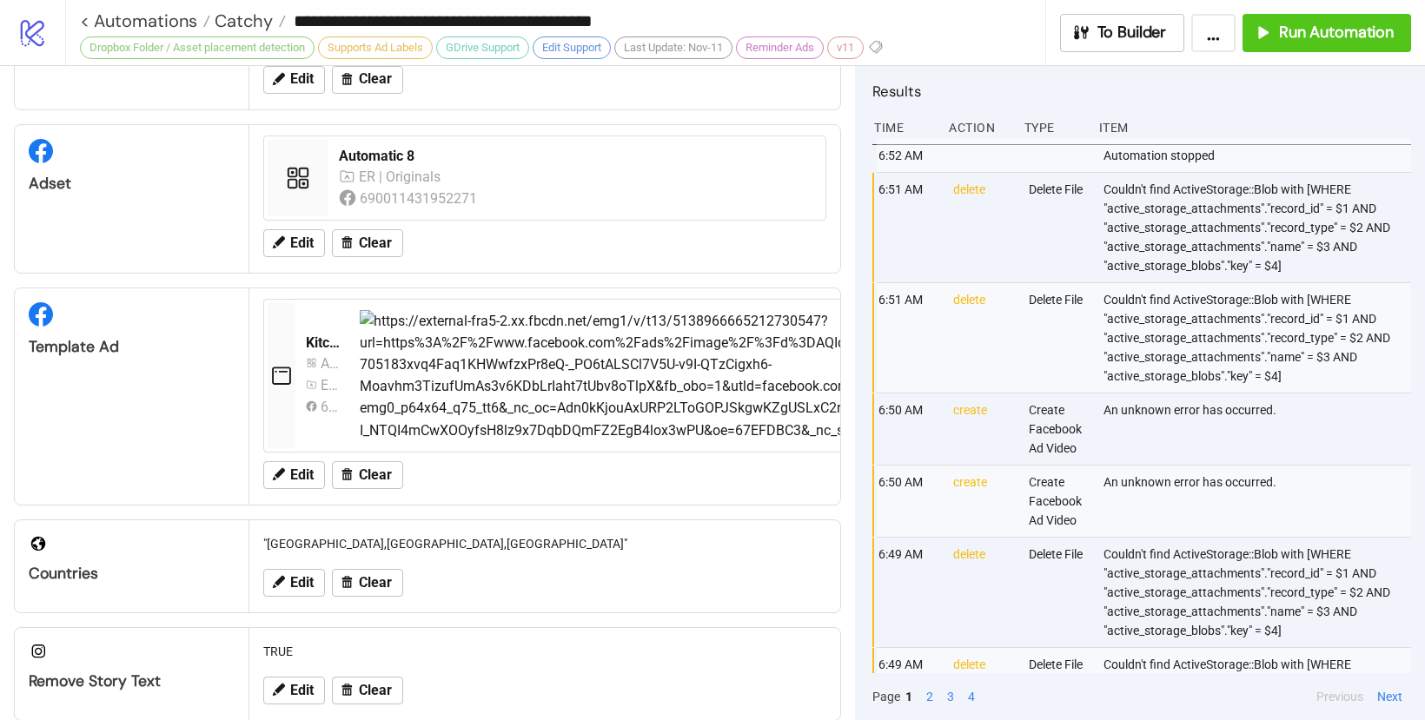
scroll to position [262, 0]
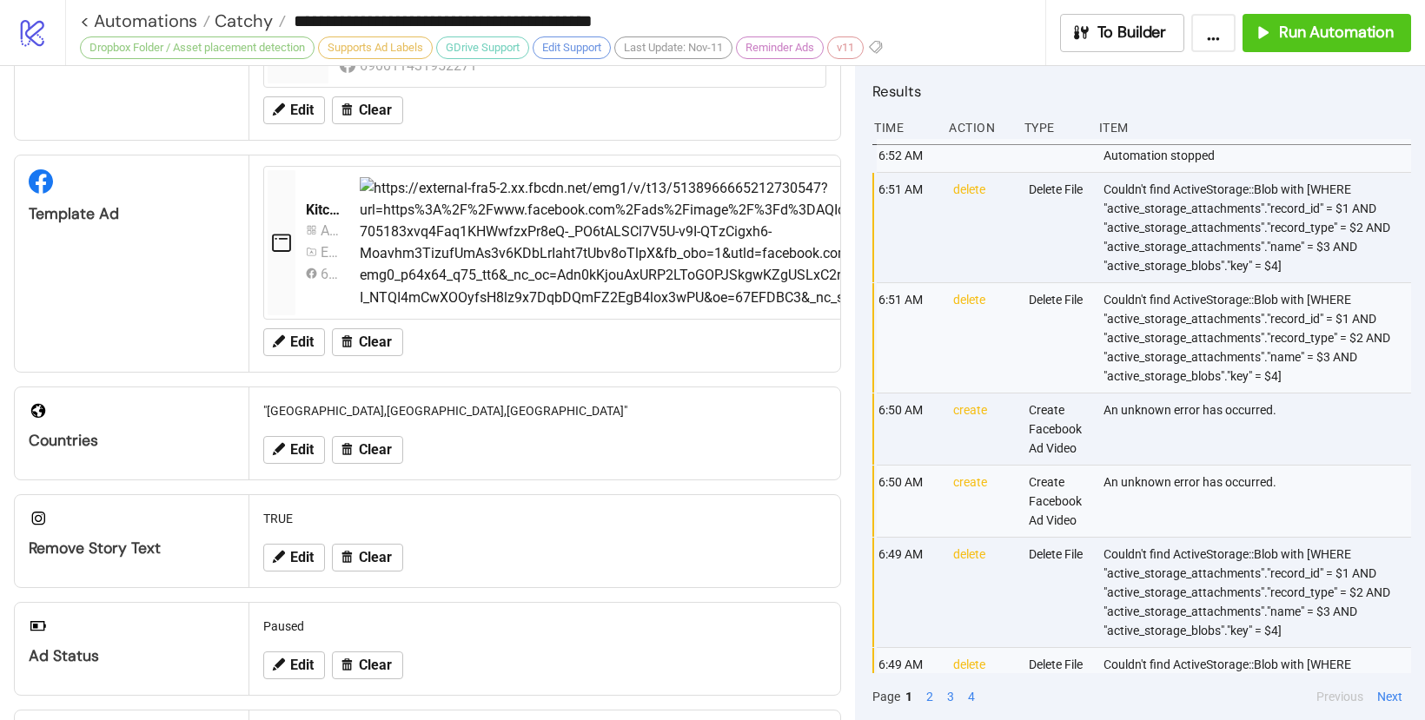
type input "**********"
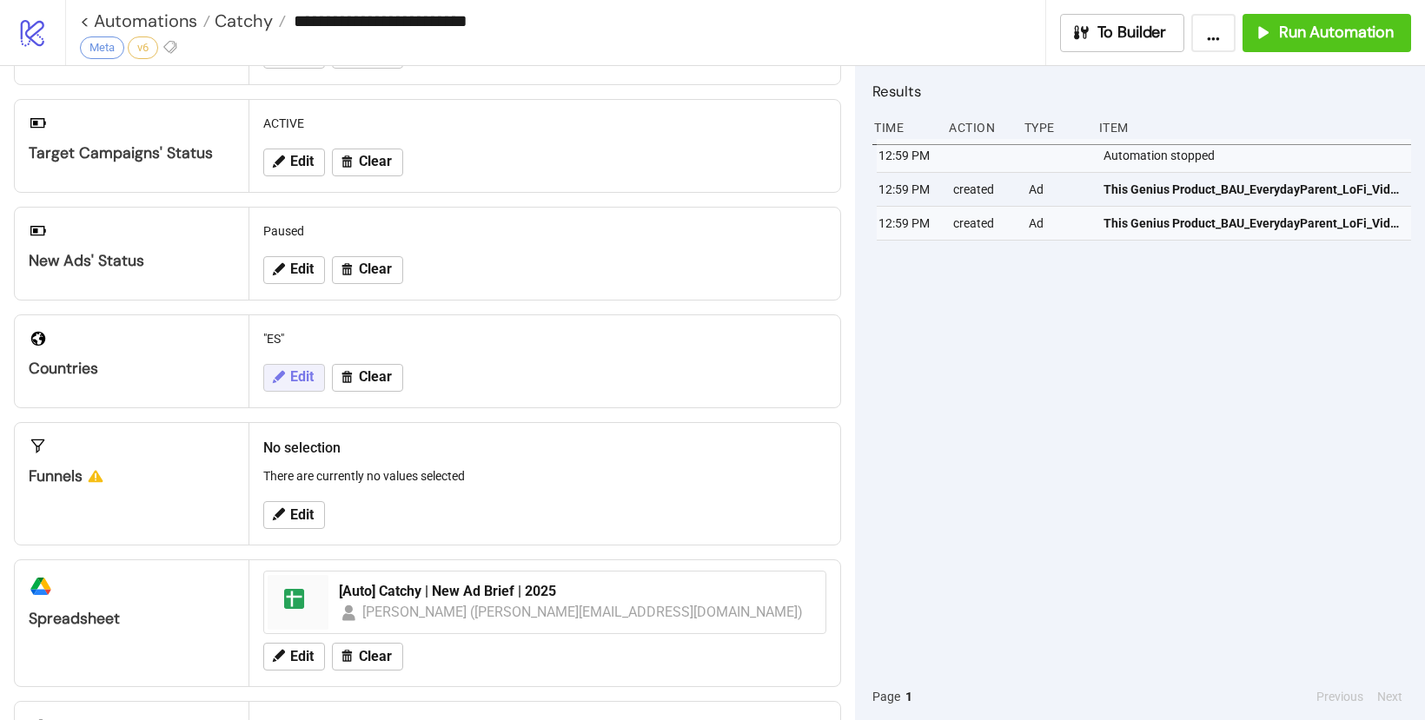
click at [286, 376] on button "Edit" at bounding box center [294, 378] width 62 height 28
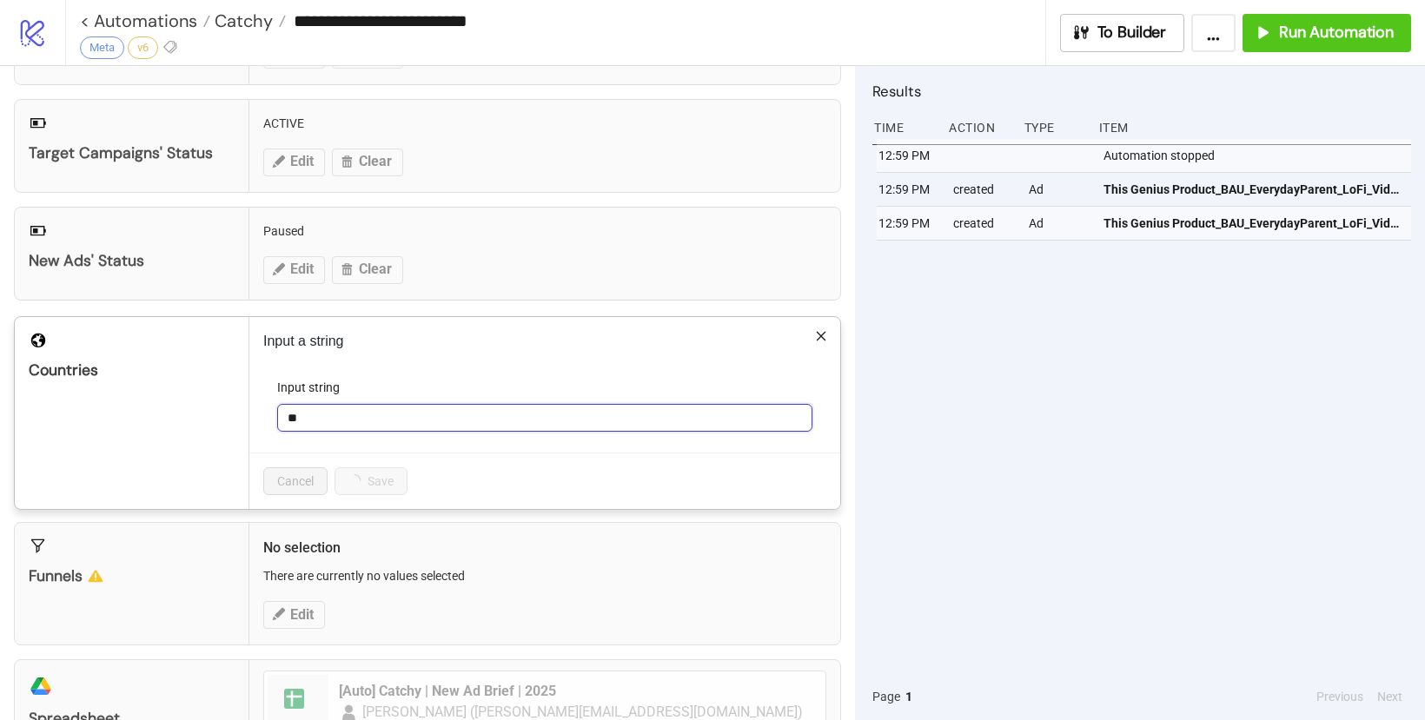
drag, startPoint x: 315, startPoint y: 416, endPoint x: 271, endPoint y: 401, distance: 47.0
click at [268, 400] on form "Input string **" at bounding box center [544, 415] width 563 height 75
type input "**"
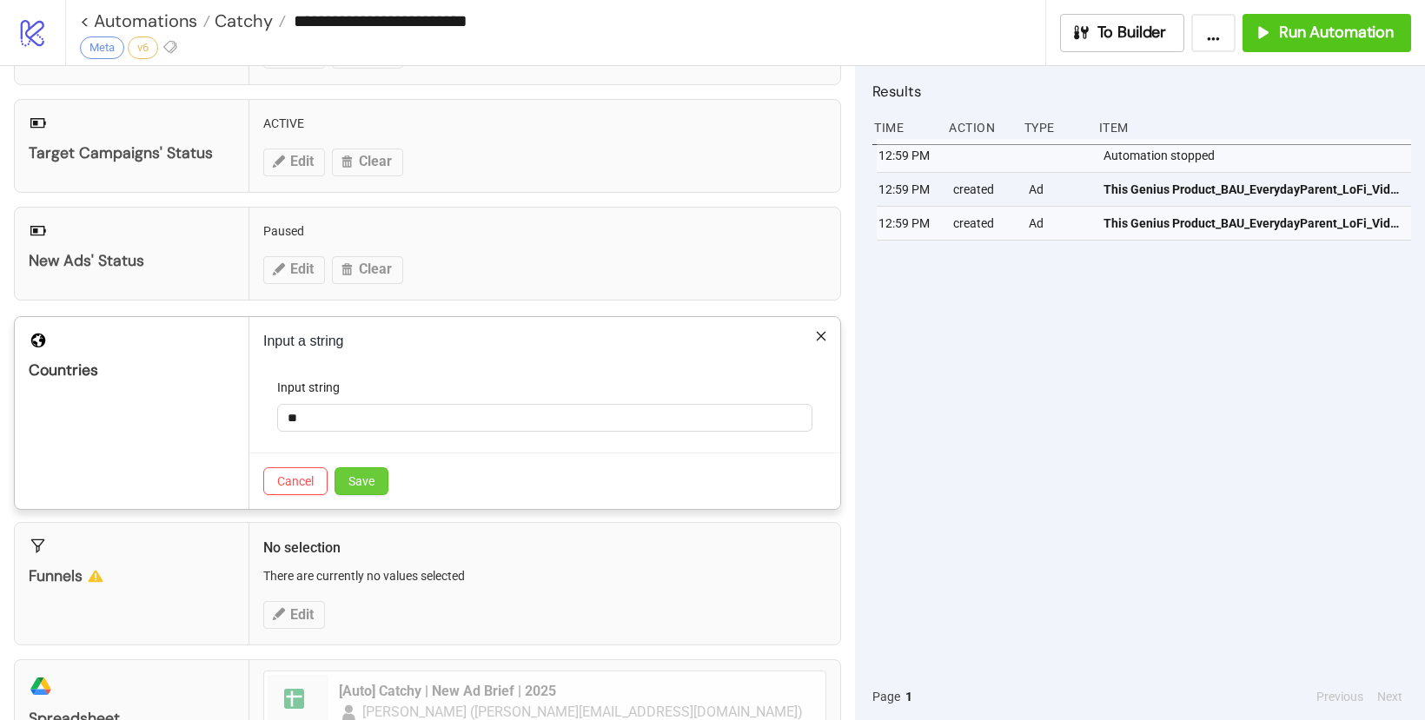
click at [366, 487] on span "Save" at bounding box center [361, 481] width 26 height 14
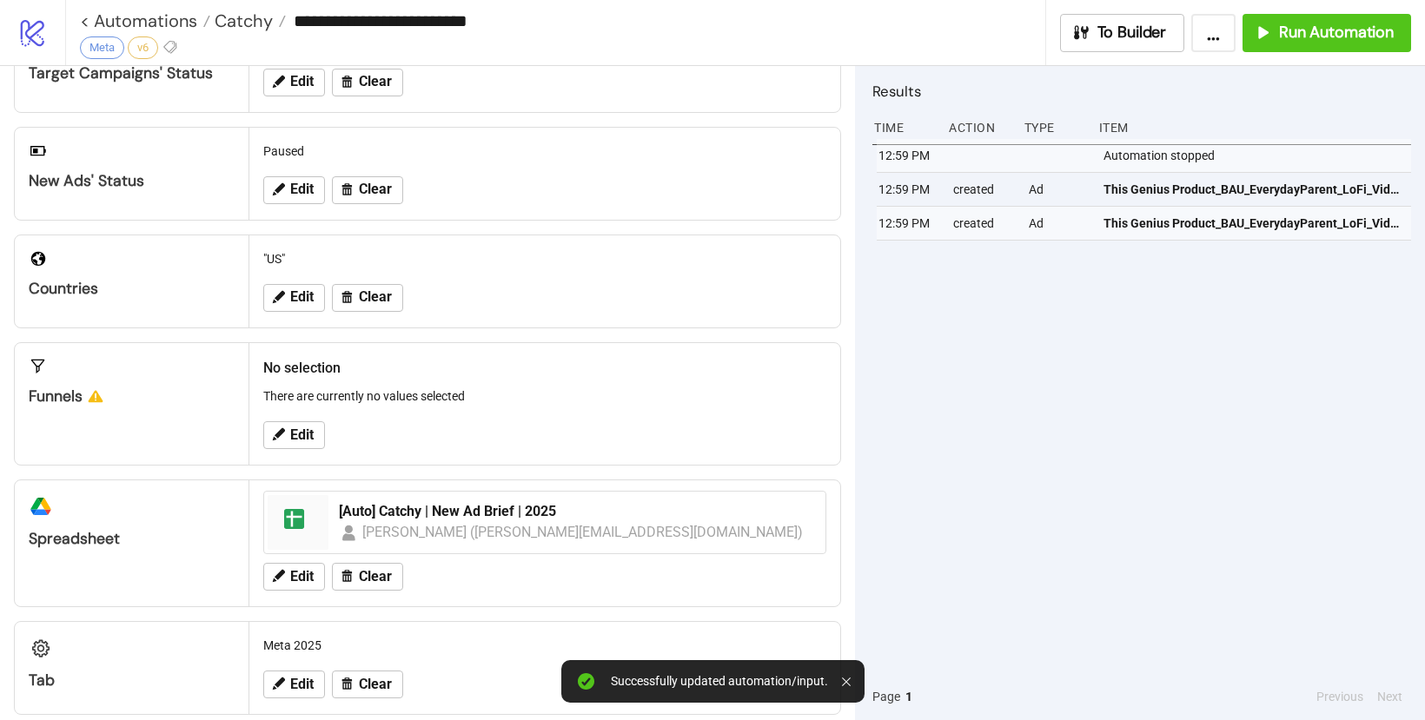
scroll to position [339, 0]
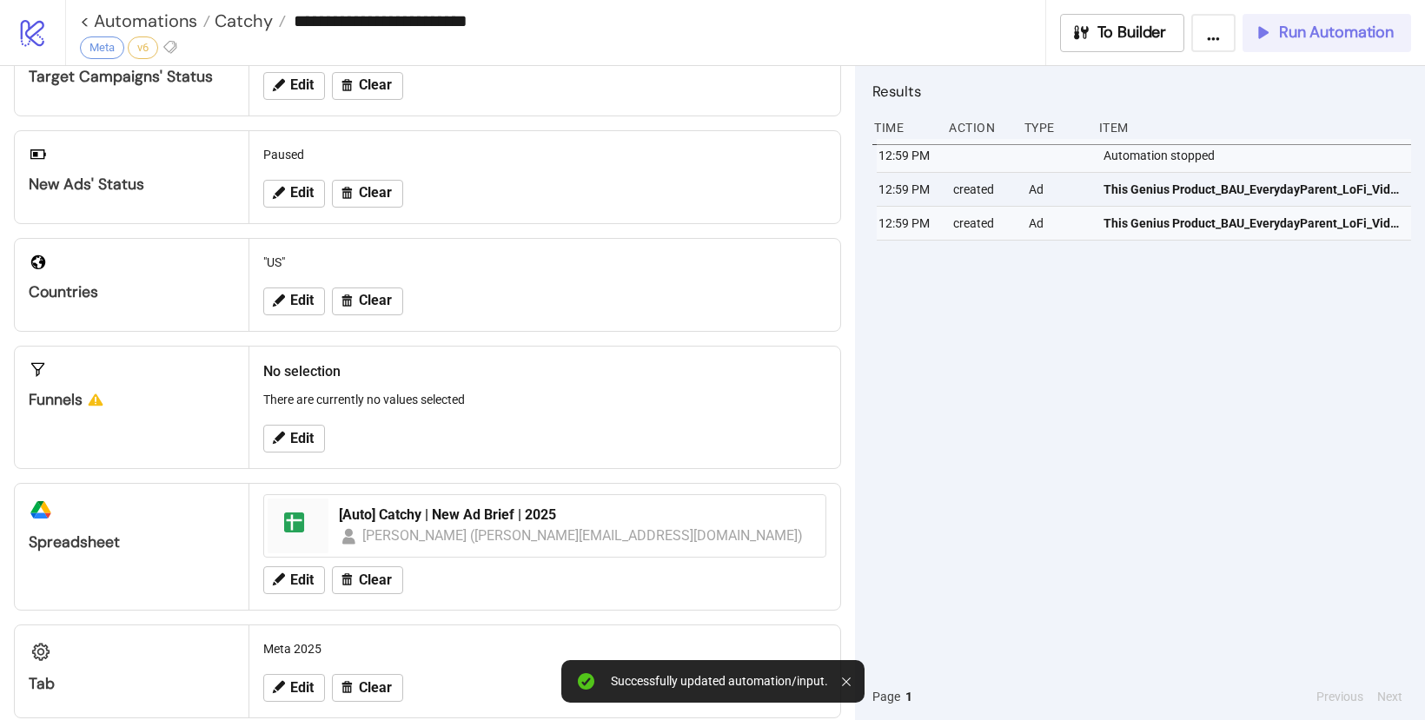
click at [1283, 43] on button "Run Automation" at bounding box center [1326, 33] width 169 height 38
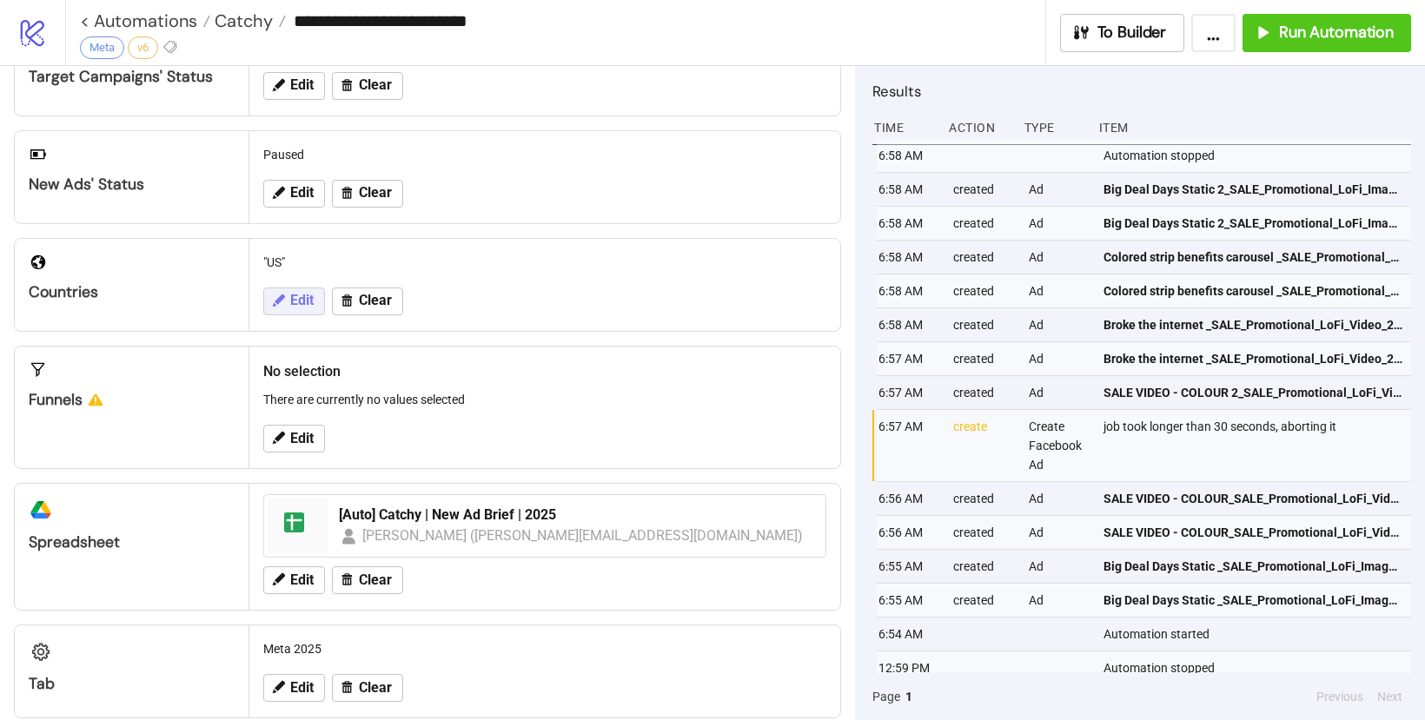
click at [297, 305] on span "Edit" at bounding box center [301, 301] width 23 height 16
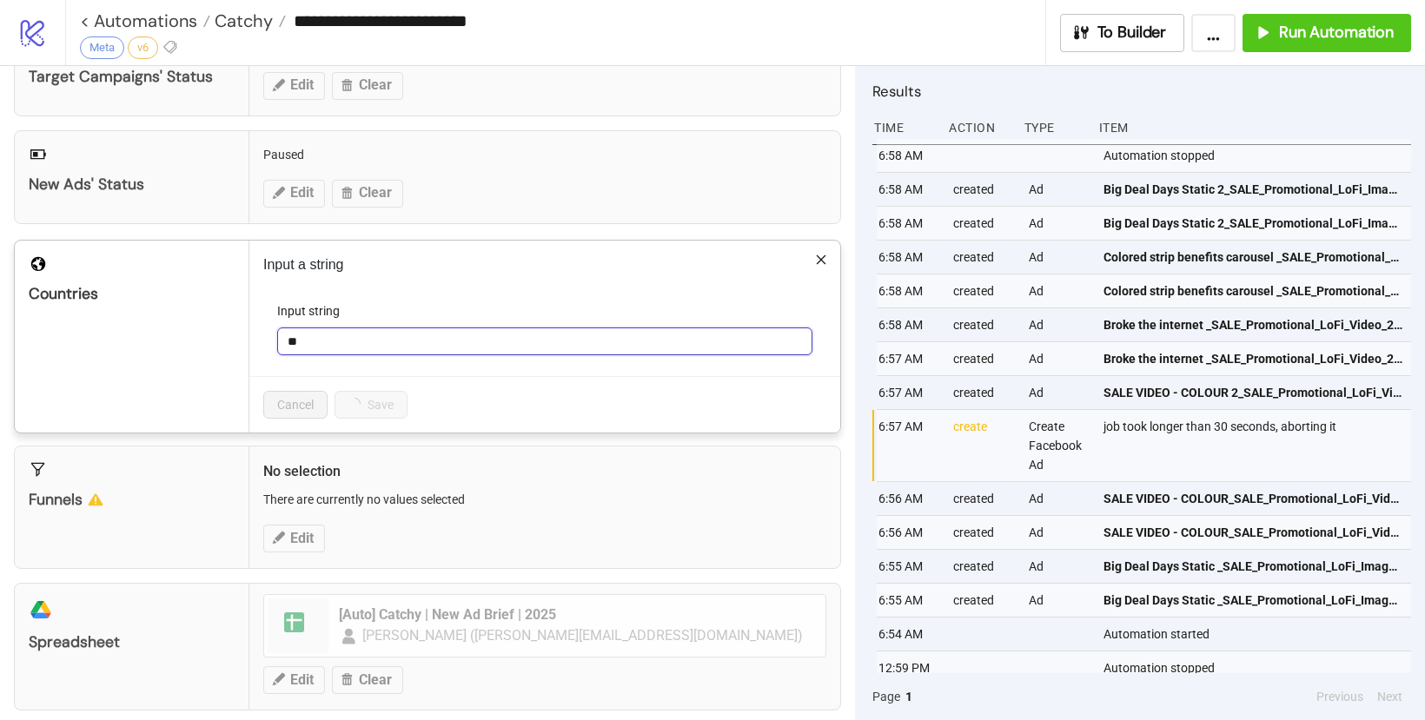
drag, startPoint x: 306, startPoint y: 340, endPoint x: 275, endPoint y: 341, distance: 31.3
click at [275, 341] on form "Input string **" at bounding box center [544, 338] width 563 height 75
type input "**"
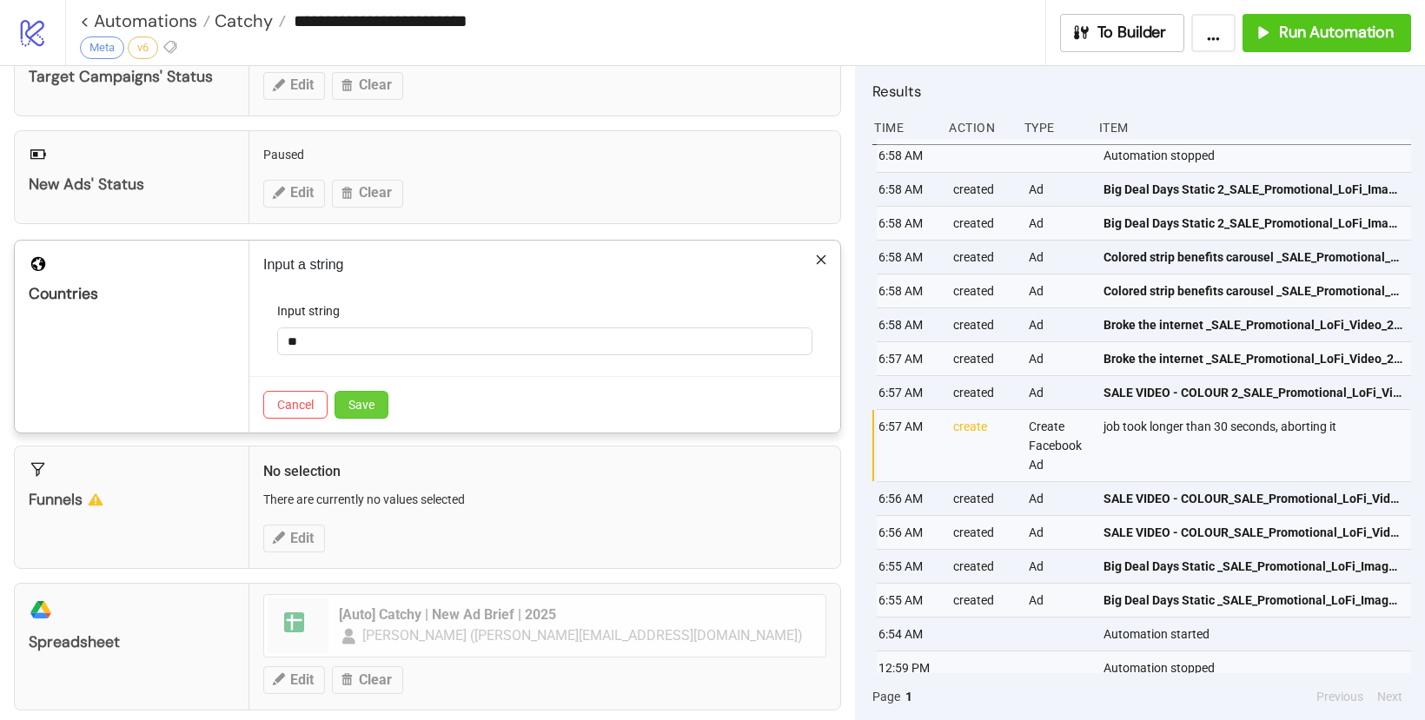
click at [362, 410] on span "Save" at bounding box center [361, 405] width 26 height 14
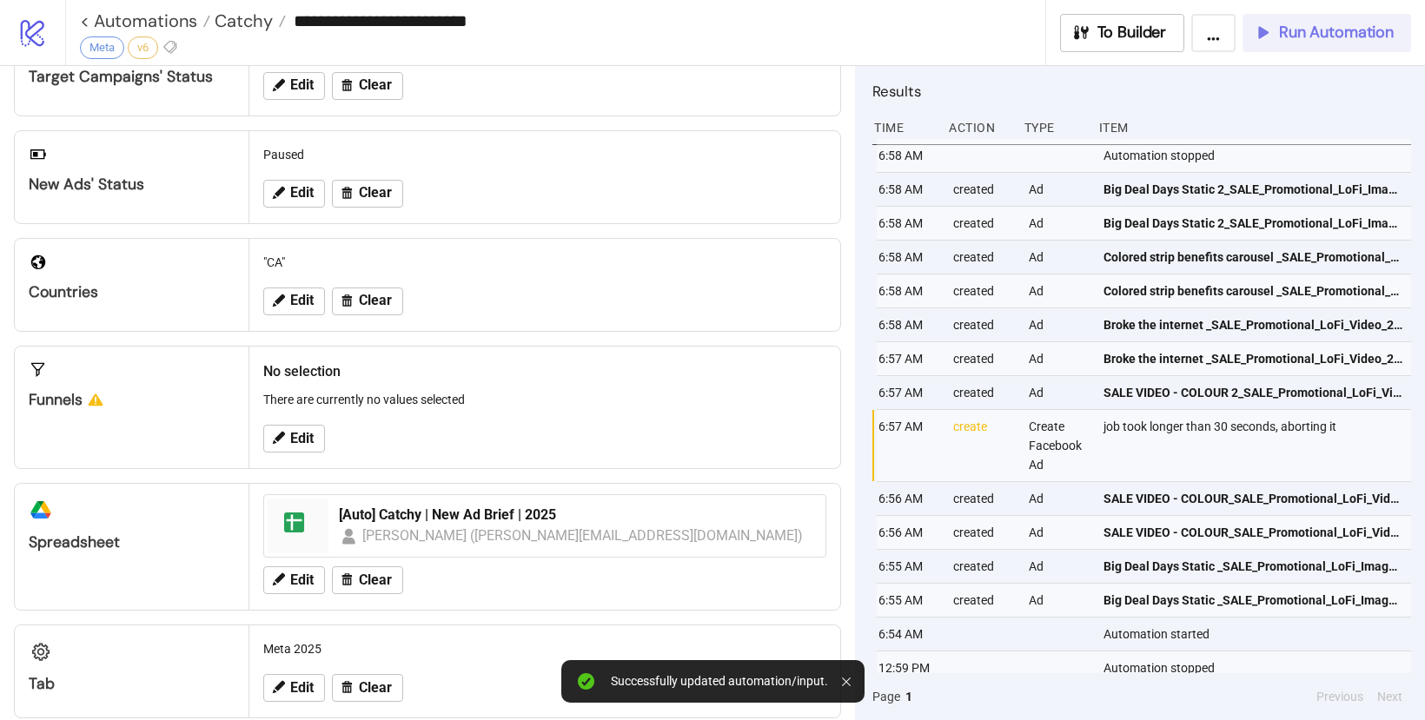
click at [1278, 43] on button "Run Automation" at bounding box center [1326, 33] width 169 height 38
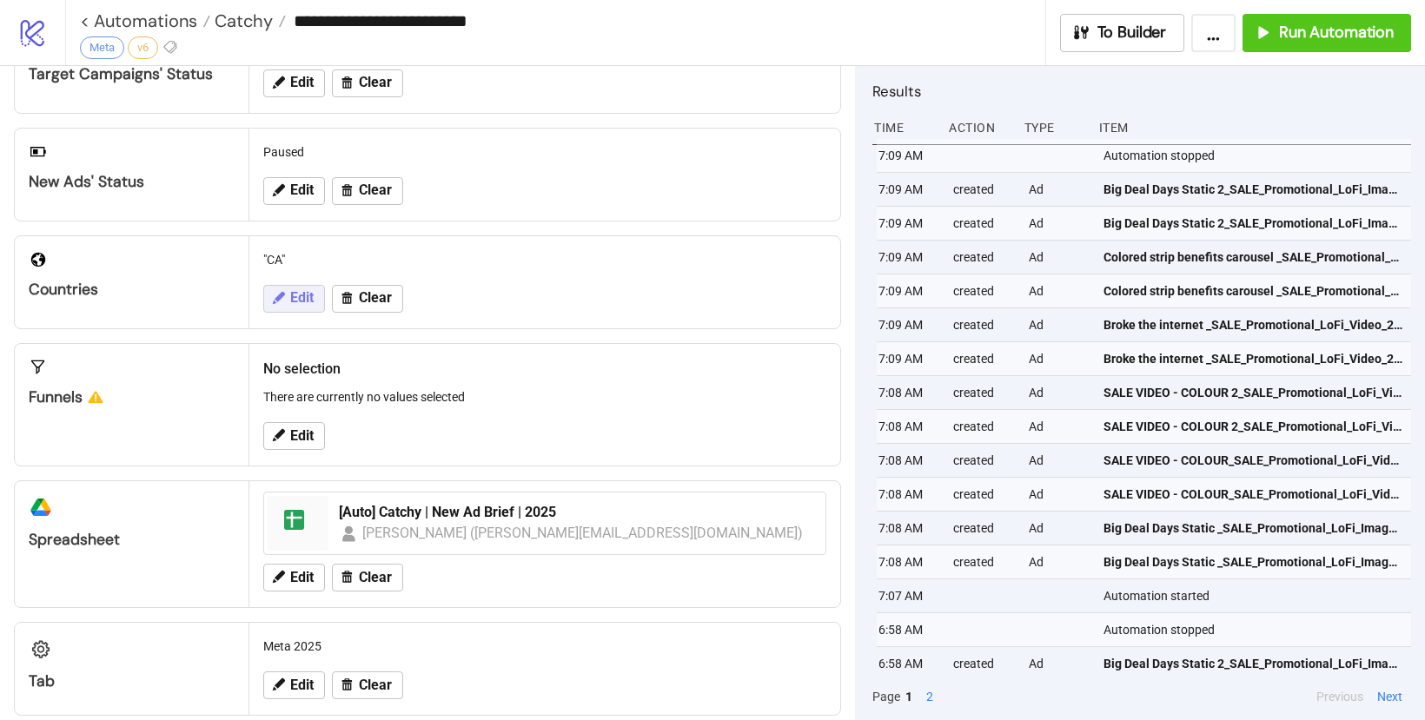
scroll to position [342, 0]
click at [290, 302] on span "Edit" at bounding box center [301, 297] width 23 height 16
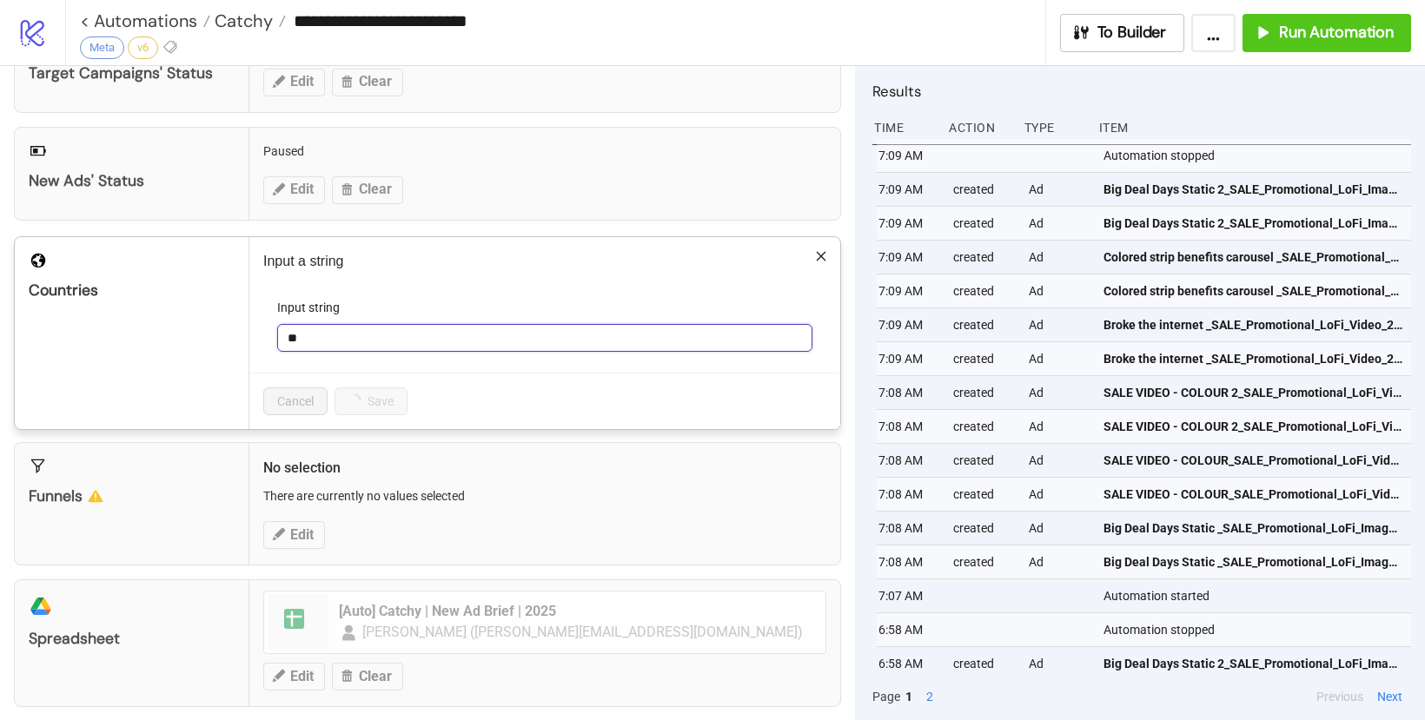
drag, startPoint x: 309, startPoint y: 343, endPoint x: 265, endPoint y: 336, distance: 44.9
click at [265, 336] on form "Input string **" at bounding box center [544, 335] width 563 height 75
type input "**"
click at [369, 407] on span "Save" at bounding box center [361, 401] width 26 height 14
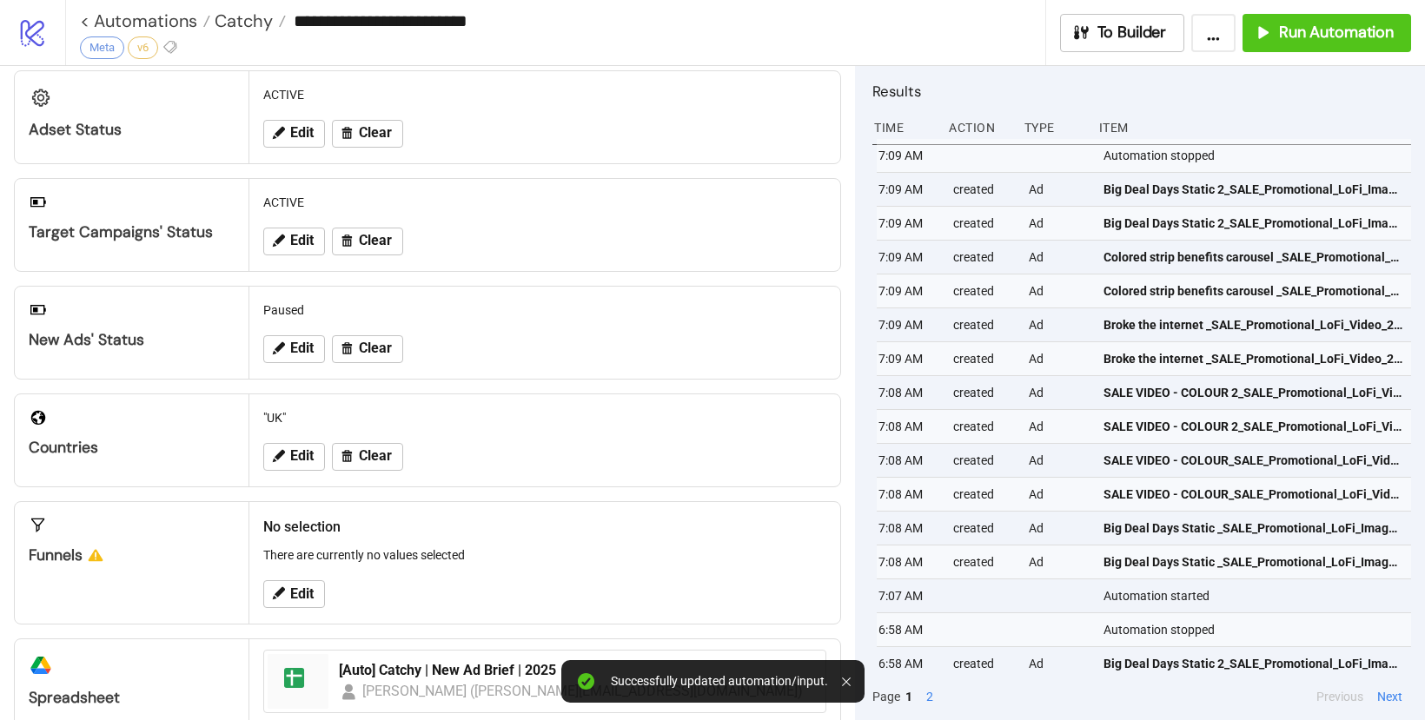
scroll to position [0, 0]
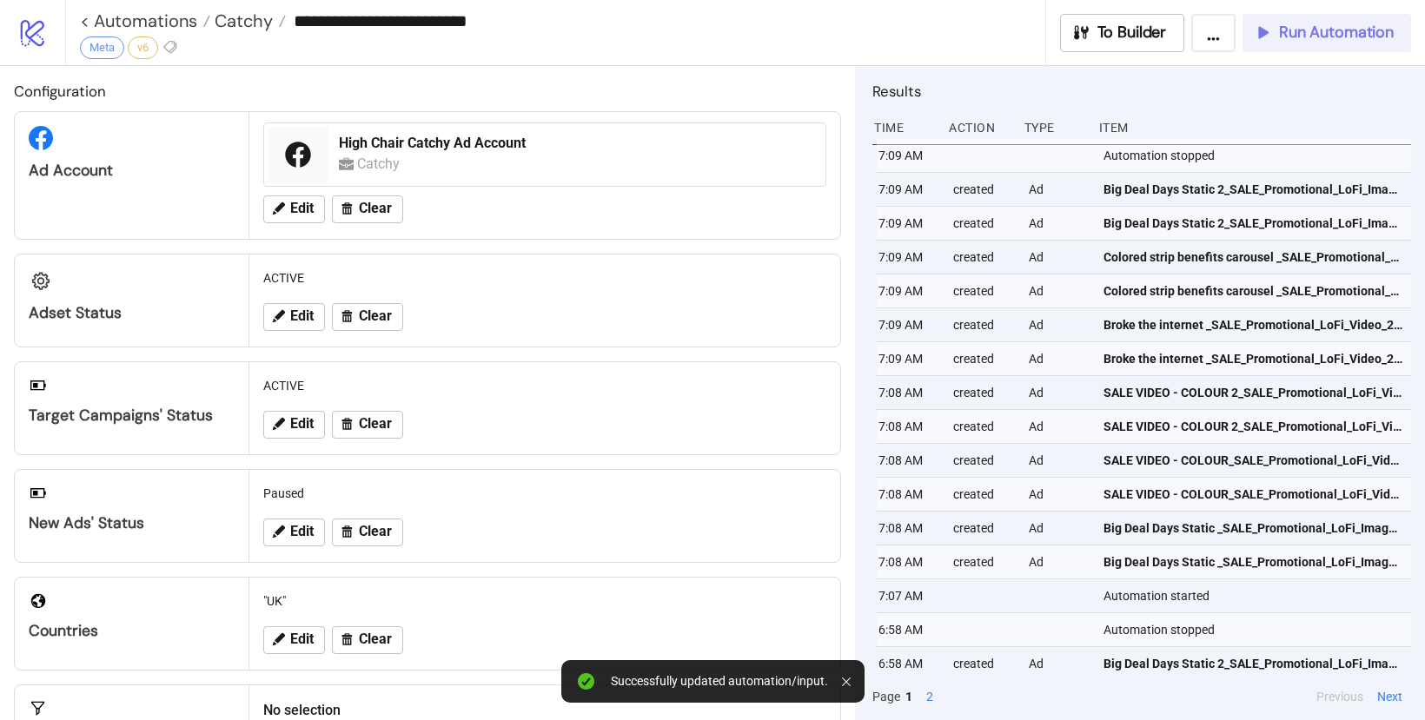
click at [1352, 39] on span "Run Automation" at bounding box center [1336, 33] width 115 height 20
